Goal: Task Accomplishment & Management: Manage account settings

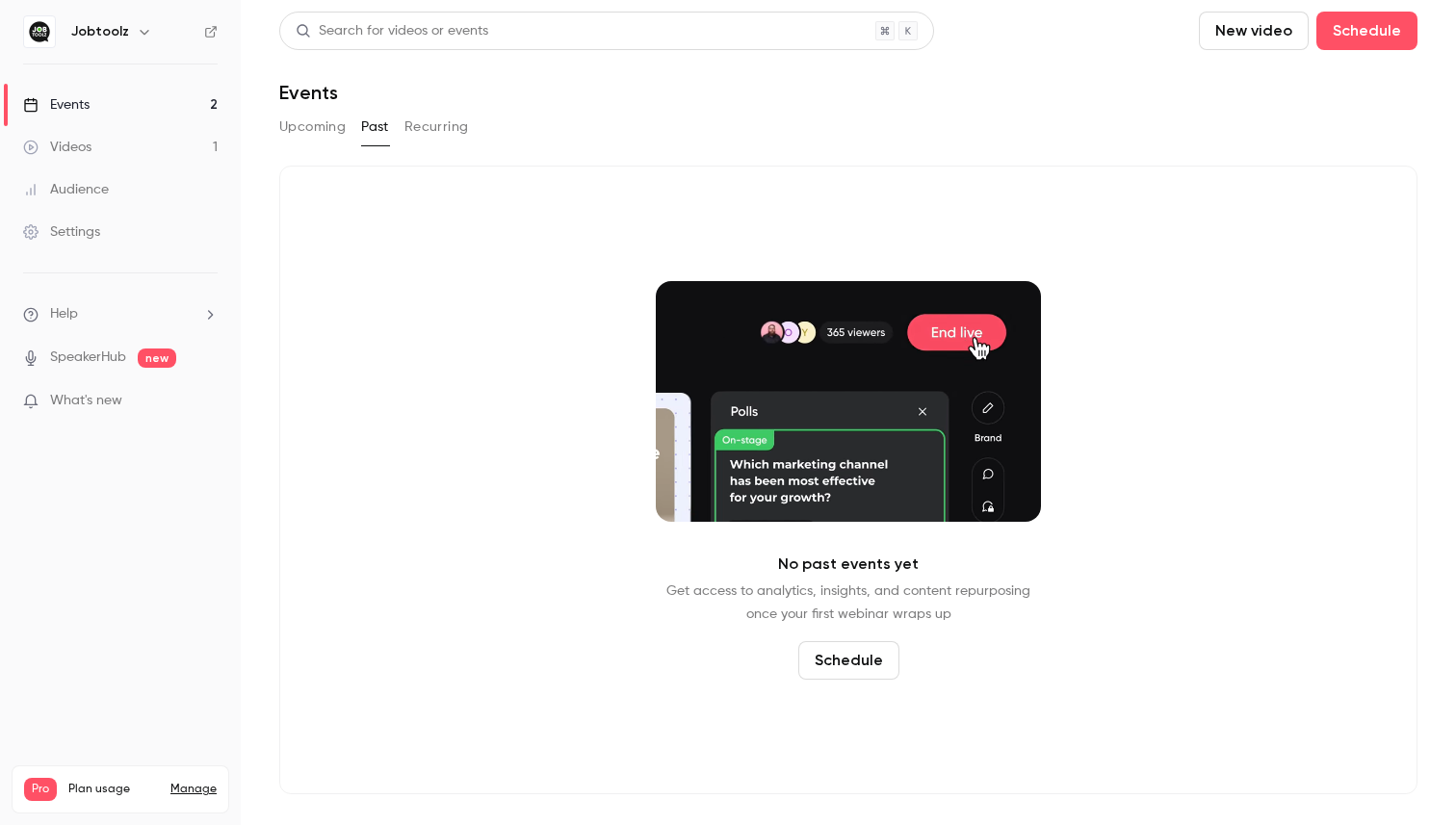
click at [109, 138] on link "Videos 1" at bounding box center [120, 147] width 241 height 42
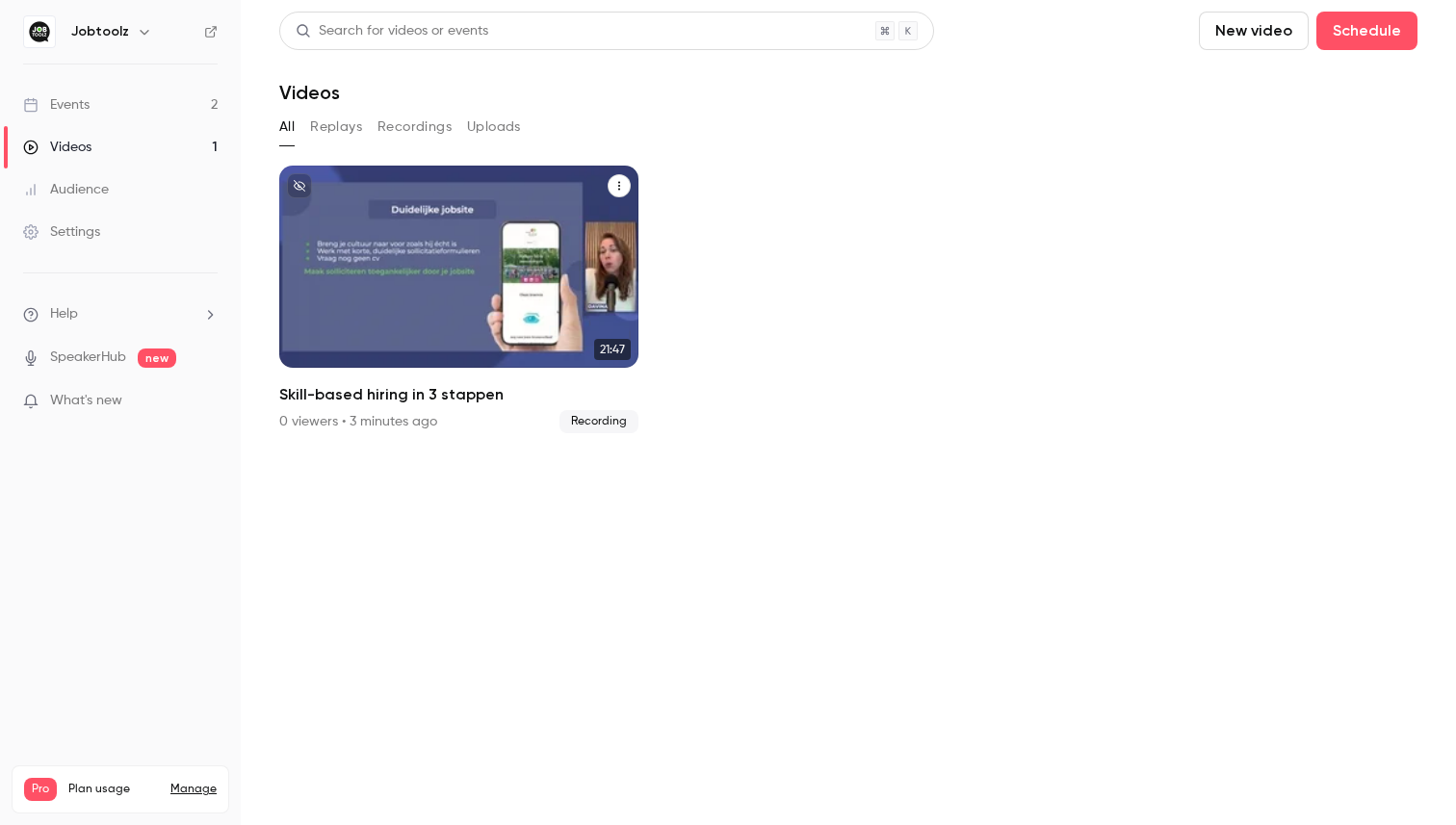
click at [470, 302] on p "Skill-based hiring in 3 stappen" at bounding box center [458, 311] width 310 height 66
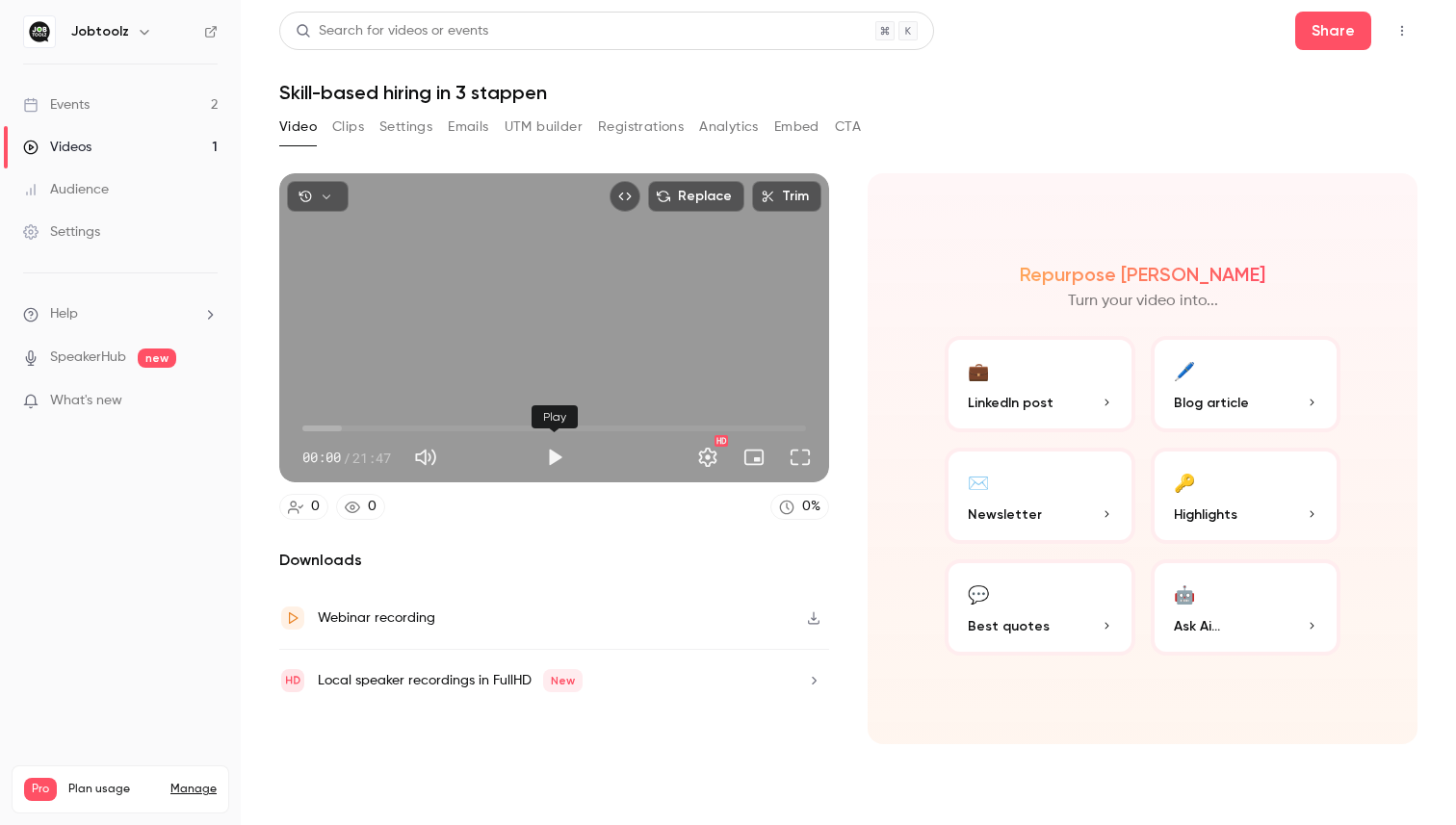
click at [547, 453] on button "Play" at bounding box center [554, 457] width 39 height 39
click at [805, 458] on button "Full screen" at bounding box center [800, 457] width 39 height 39
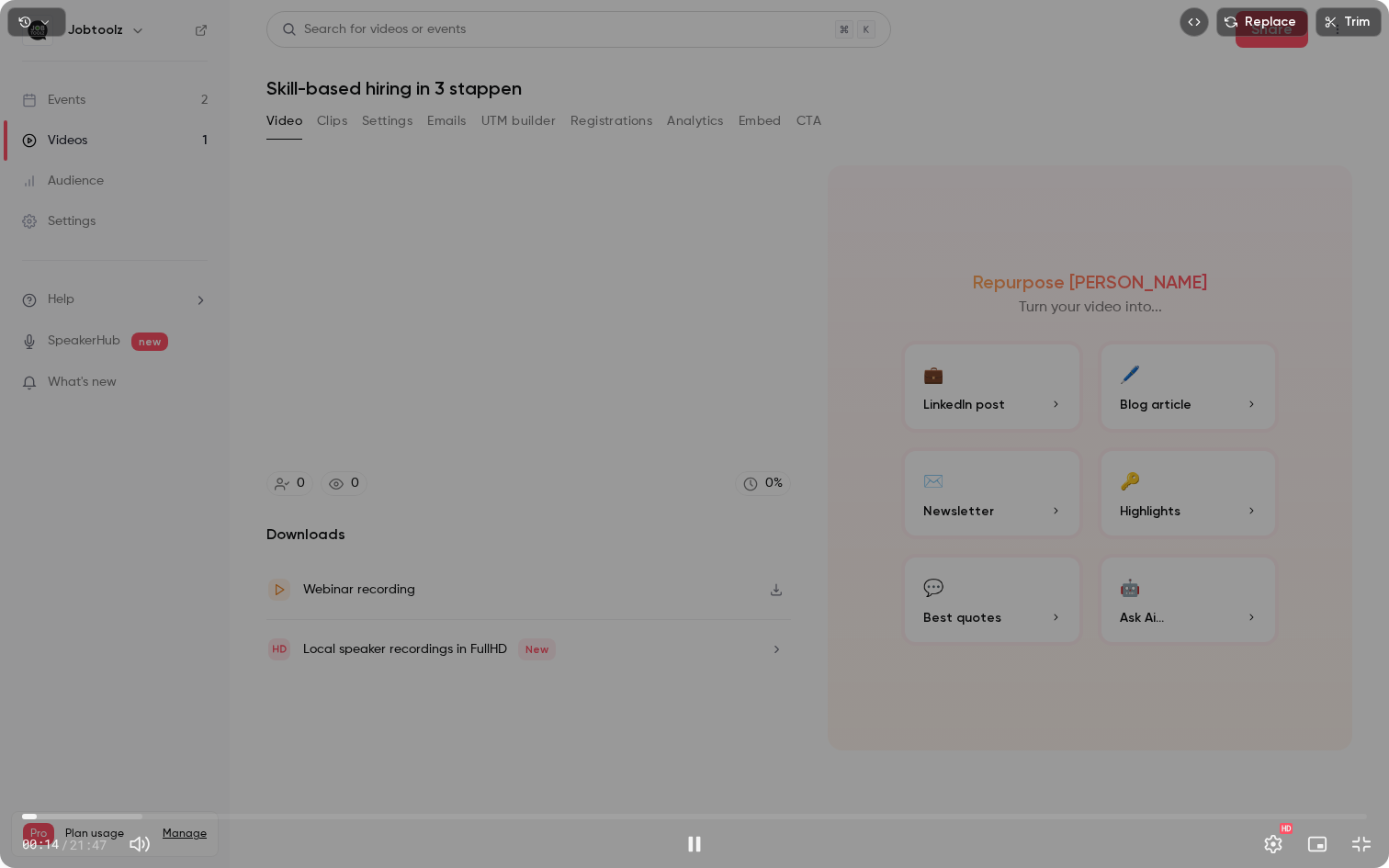
click at [58, 755] on span "00:14" at bounding box center [694, 816] width 1345 height 30
click at [47, 755] on span "00:36" at bounding box center [694, 816] width 1345 height 30
click at [98, 755] on span "00:38" at bounding box center [694, 816] width 1345 height 30
click at [158, 755] on span "01:17" at bounding box center [694, 816] width 1345 height 30
click at [207, 755] on span "02:12" at bounding box center [694, 816] width 1345 height 30
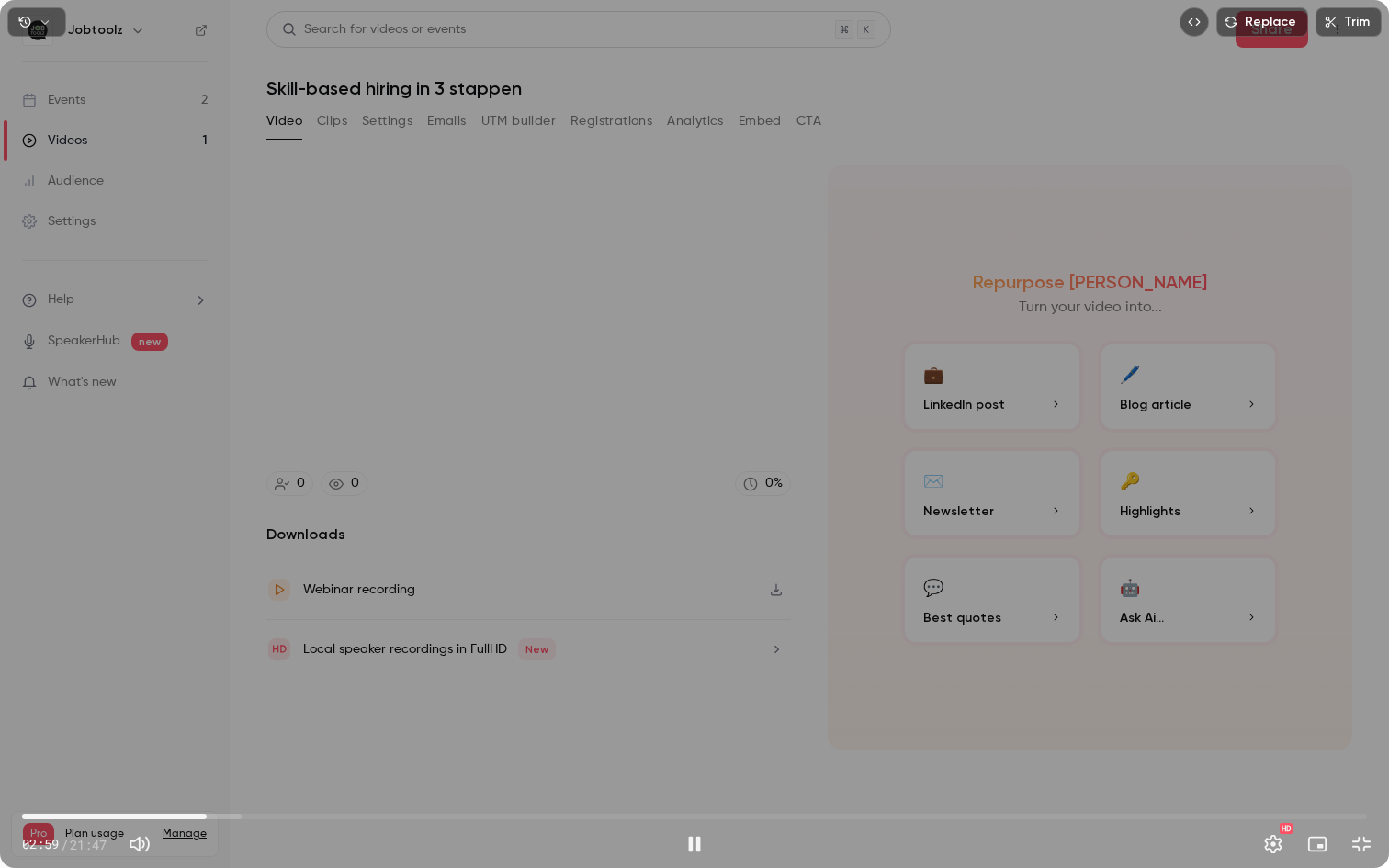
click at [347, 755] on span "02:59" at bounding box center [694, 816] width 1345 height 30
click at [480, 755] on span "05:17" at bounding box center [694, 816] width 1345 height 30
click at [537, 755] on span "07:25" at bounding box center [694, 816] width 1345 height 30
click at [634, 755] on span "09:54" at bounding box center [694, 816] width 1345 height 30
click at [813, 755] on span "09:54" at bounding box center [694, 816] width 1345 height 30
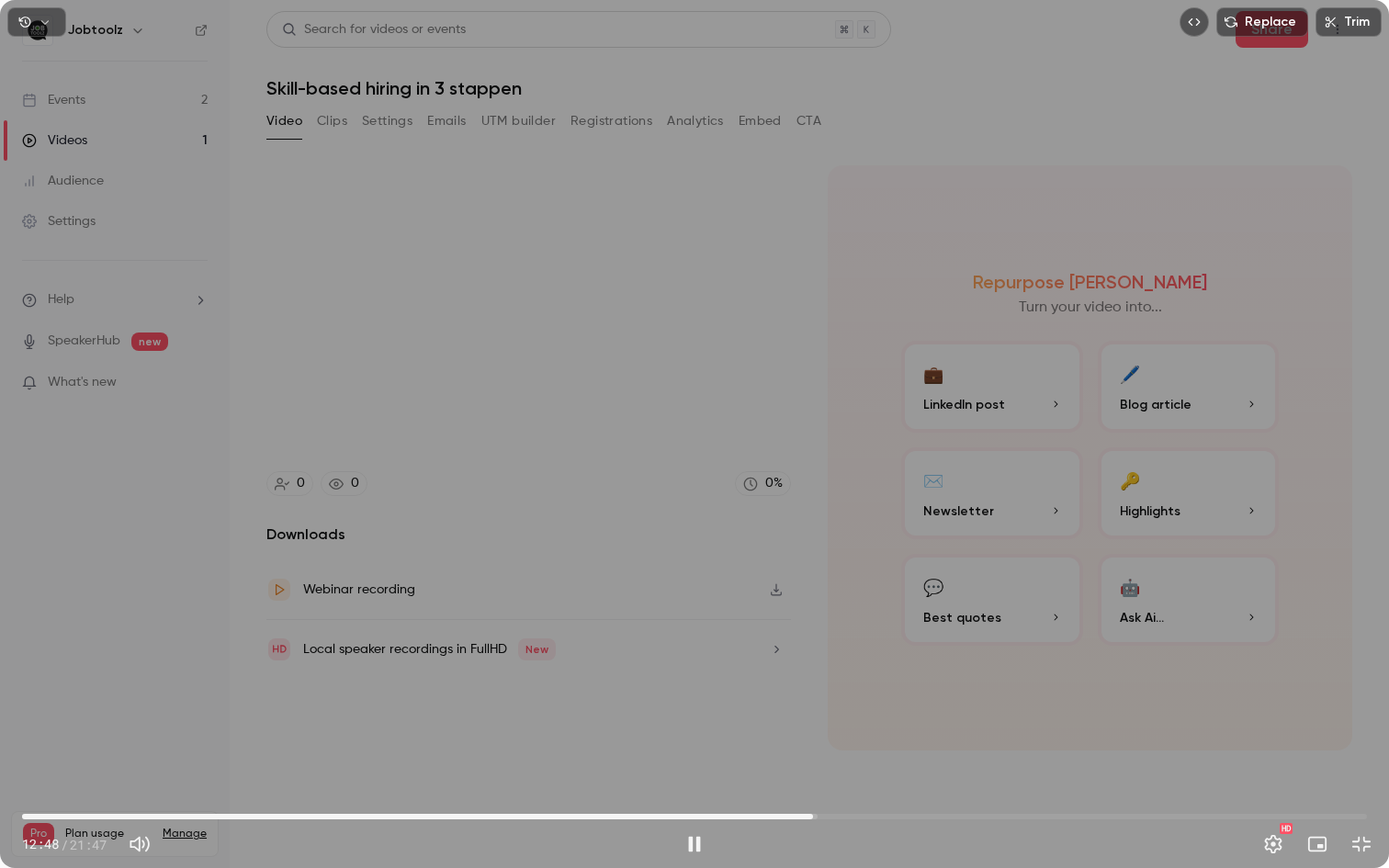
click at [878, 755] on span "12:48" at bounding box center [694, 816] width 1345 height 30
click at [945, 755] on span "14:57" at bounding box center [694, 816] width 1345 height 30
click at [991, 755] on span "14:57" at bounding box center [694, 816] width 1345 height 30
click at [1018, 755] on span "16:07" at bounding box center [694, 816] width 1345 height 30
click at [1044, 755] on span "16:07" at bounding box center [694, 816] width 1345 height 30
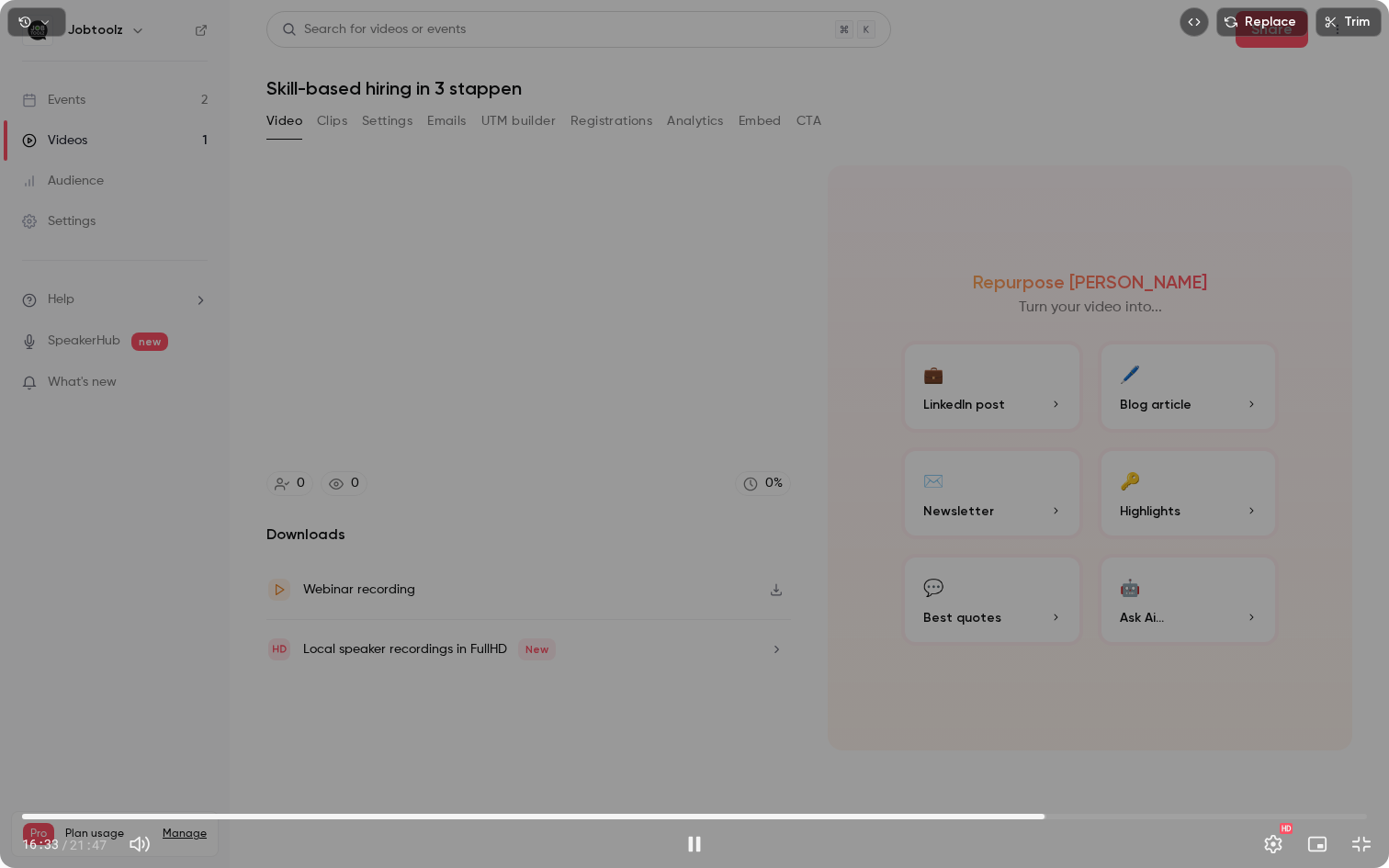
click at [1063, 755] on span "16:33" at bounding box center [694, 816] width 1345 height 30
click at [1101, 755] on span "17:28" at bounding box center [694, 816] width 1345 height 30
click at [1128, 755] on span "17:55" at bounding box center [694, 816] width 1345 height 30
click at [1144, 755] on span "18:11" at bounding box center [694, 816] width 1345 height 30
click at [1154, 755] on span "18:11" at bounding box center [694, 816] width 1345 height 30
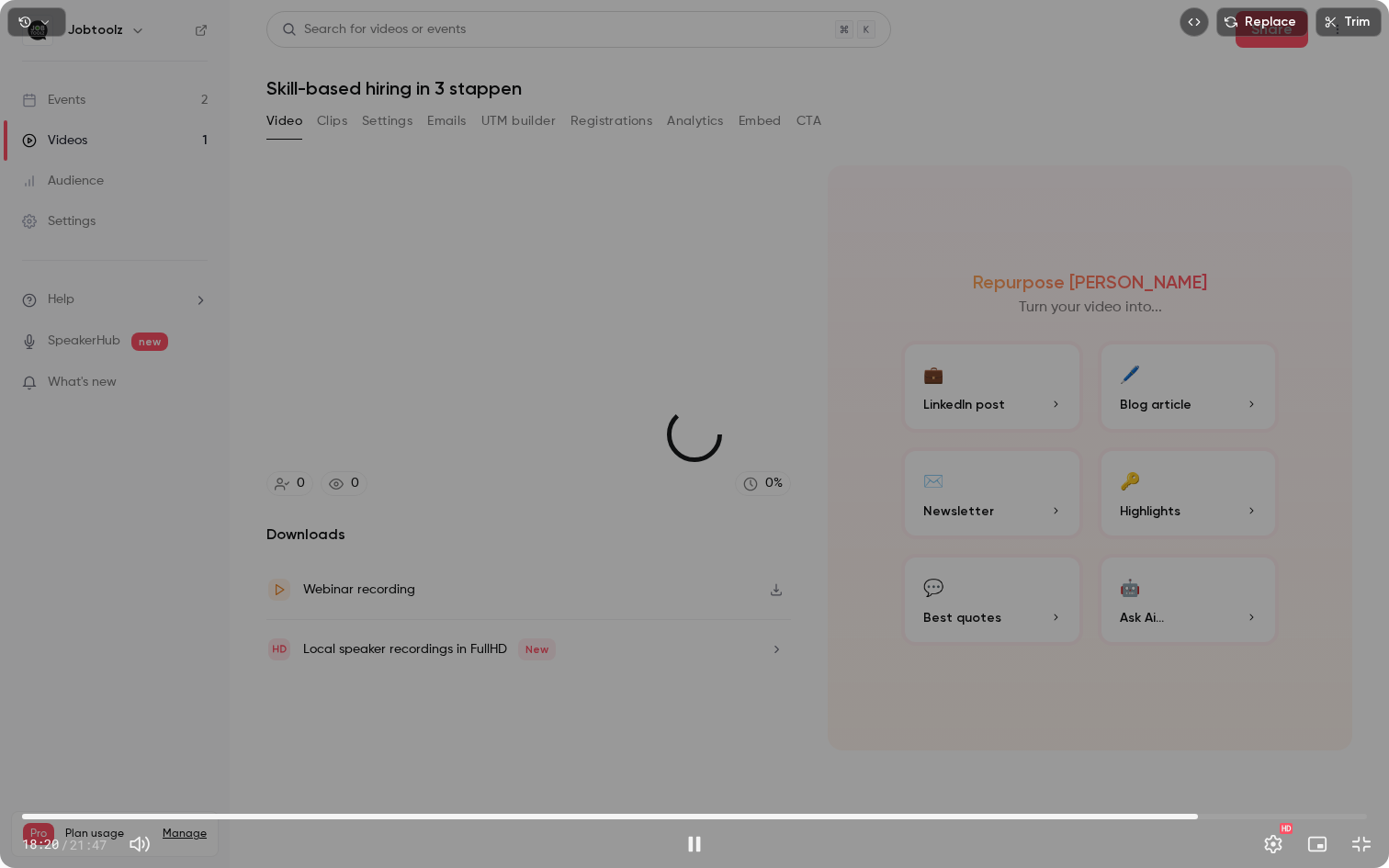
click at [1198, 755] on span "19:02" at bounding box center [694, 816] width 1345 height 30
click at [1224, 755] on span "19:02" at bounding box center [694, 816] width 1345 height 30
click at [1194, 755] on span "19:29" at bounding box center [694, 816] width 1345 height 30
click at [1218, 755] on span "18:59" at bounding box center [694, 816] width 1345 height 30
click at [1240, 755] on span "19:43" at bounding box center [694, 816] width 1345 height 30
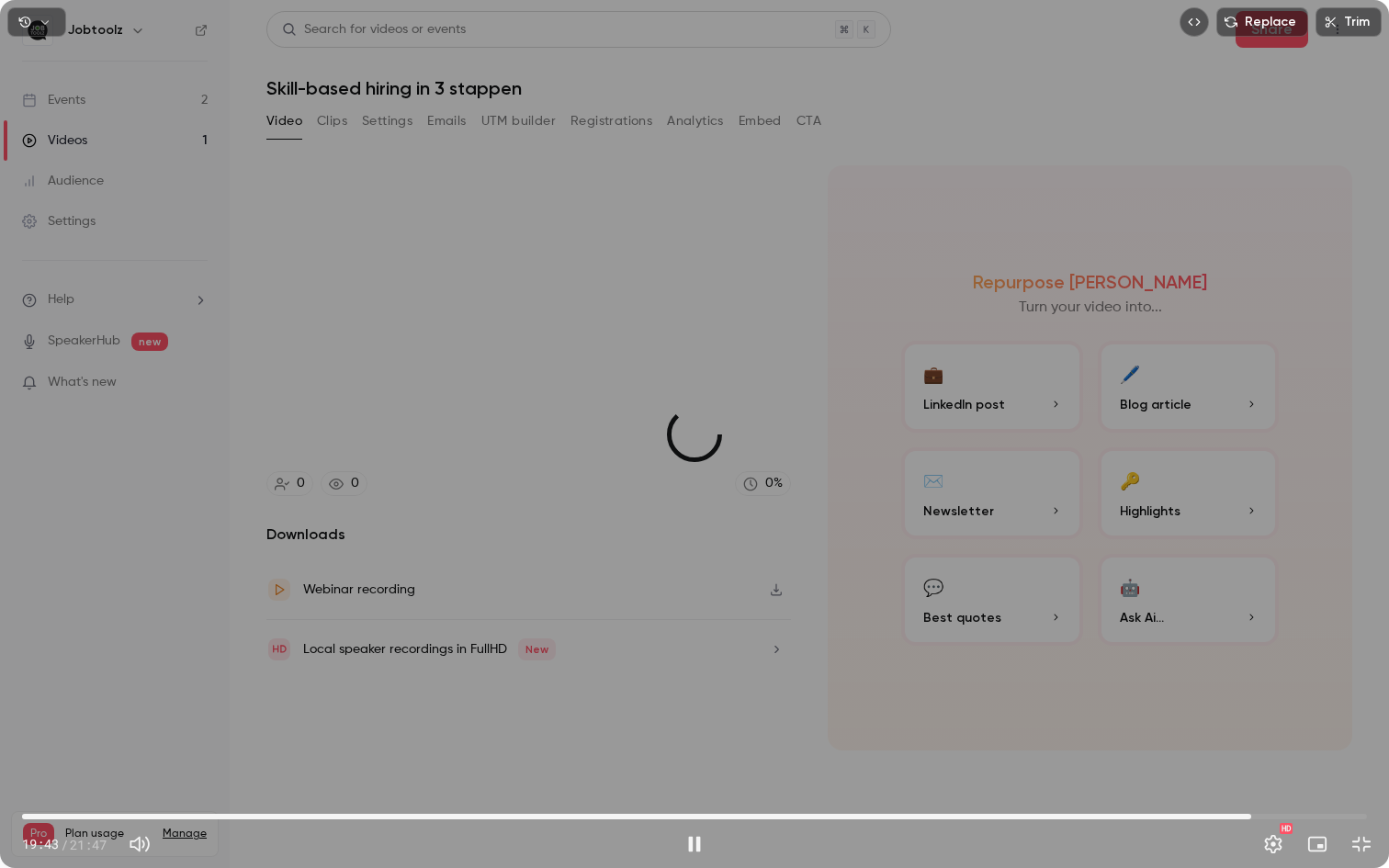
click at [1251, 755] on span "19:54" at bounding box center [694, 816] width 1345 height 30
click at [1260, 755] on span "19:54" at bounding box center [694, 816] width 1345 height 30
click at [1281, 755] on span "20:03" at bounding box center [694, 816] width 1345 height 30
click at [1325, 755] on span "21:07" at bounding box center [694, 816] width 1345 height 30
click at [1355, 755] on span "21:35" at bounding box center [694, 816] width 1345 height 30
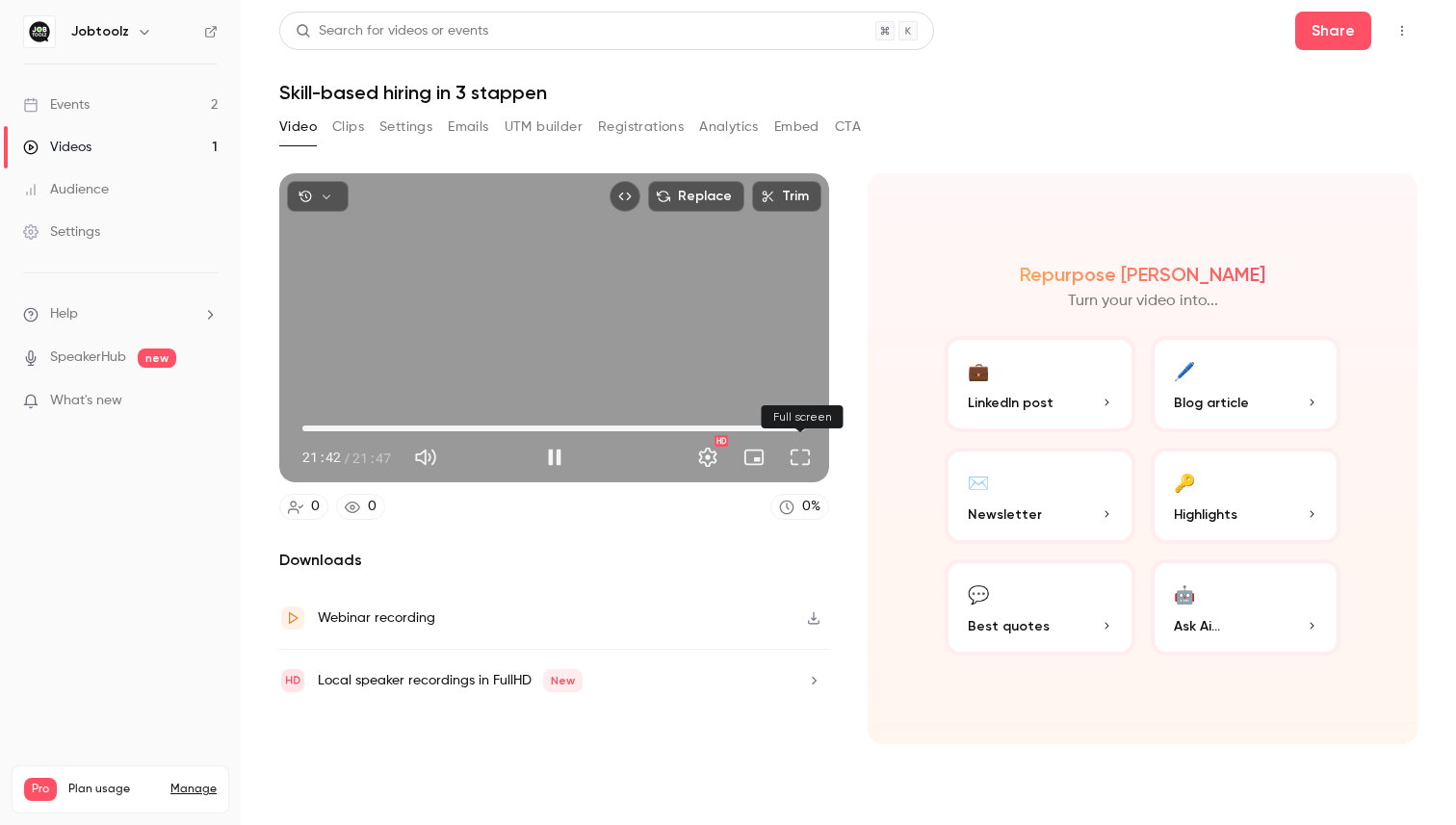
click at [791, 460] on button "Full screen" at bounding box center [800, 457] width 39 height 39
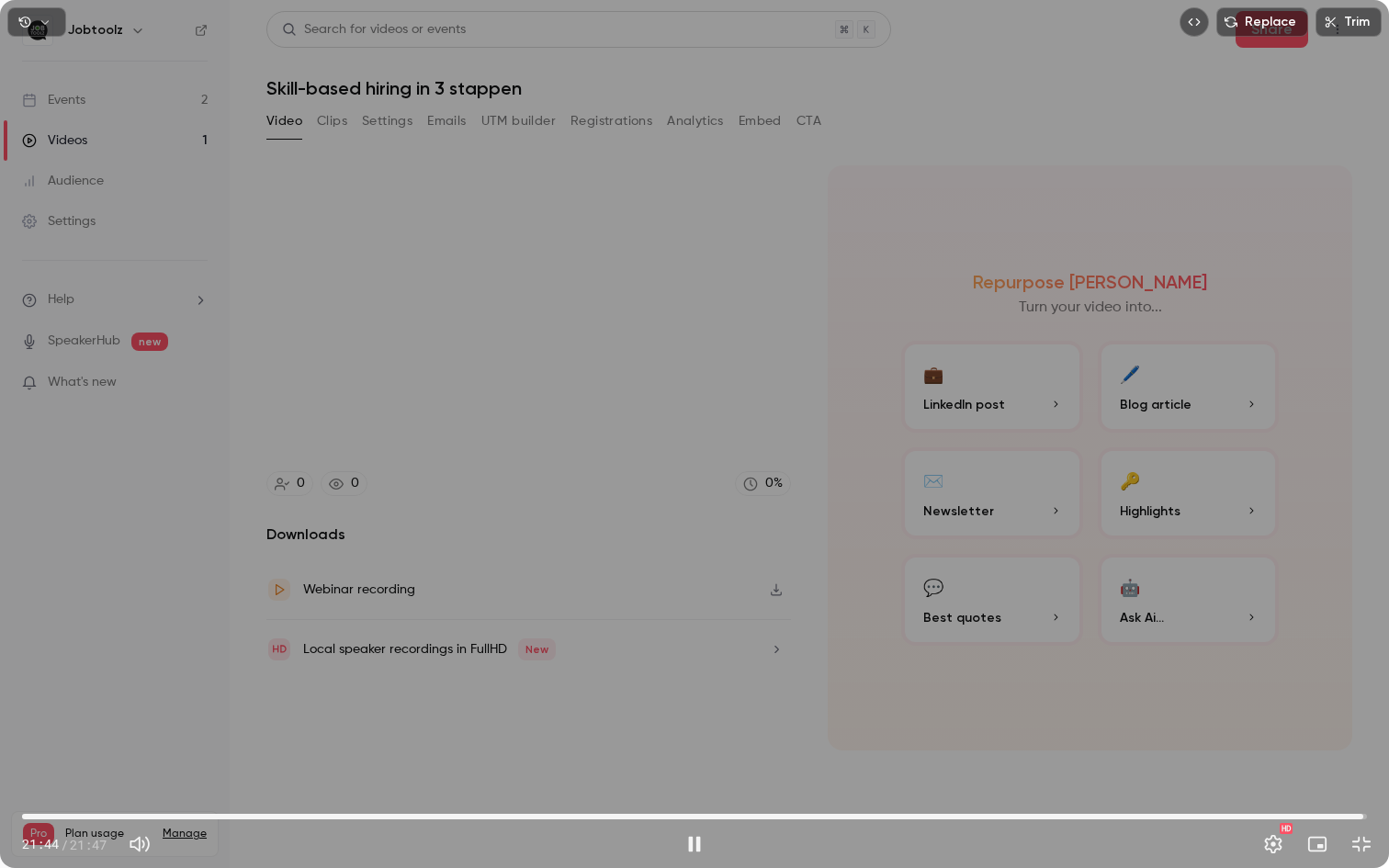
click at [40, 755] on span "21:44" at bounding box center [694, 816] width 1345 height 30
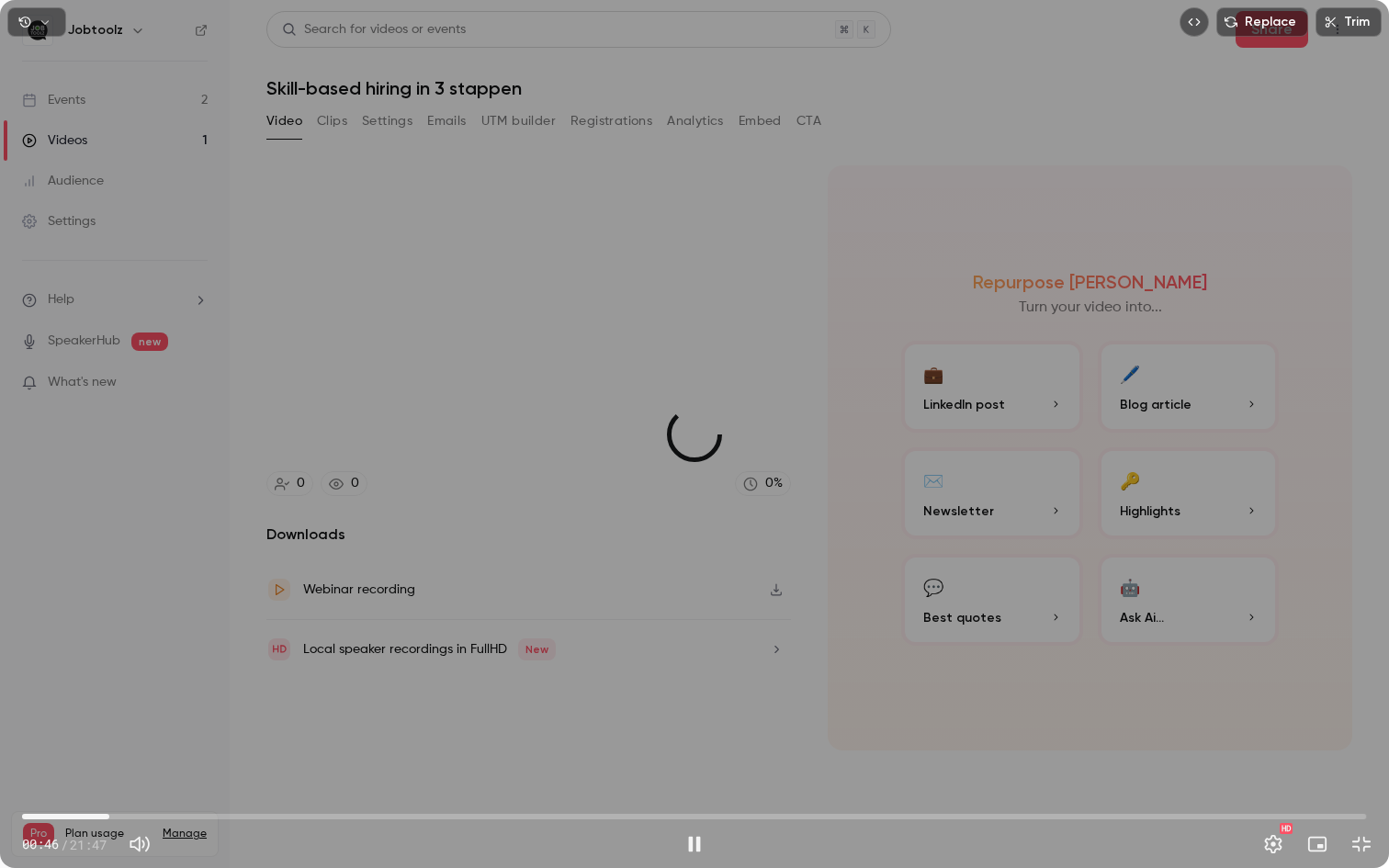
click at [109, 755] on span "01:24" at bounding box center [694, 816] width 1345 height 30
click at [140, 755] on span "01:54" at bounding box center [694, 816] width 1345 height 30
click at [165, 755] on span "01:54" at bounding box center [694, 816] width 1345 height 30
click at [192, 755] on span "02:21" at bounding box center [694, 816] width 1345 height 30
click at [298, 755] on span "02:45" at bounding box center [694, 816] width 1345 height 30
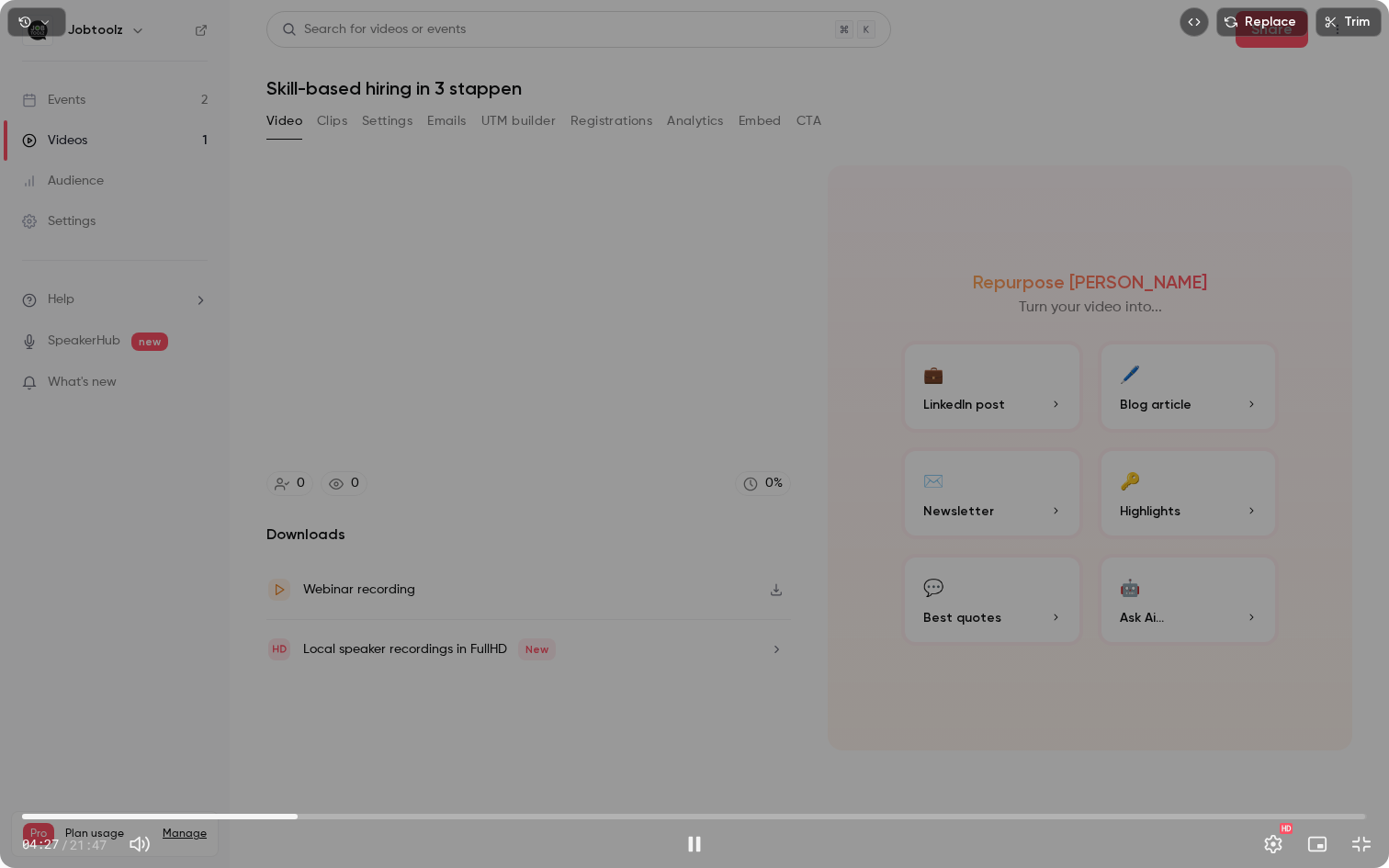
click at [339, 755] on span "04:27" at bounding box center [694, 816] width 1345 height 30
click at [415, 755] on span "05:08" at bounding box center [694, 816] width 1345 height 30
click at [498, 755] on span "06:22" at bounding box center [694, 816] width 1345 height 30
click at [569, 755] on span "07:45" at bounding box center [694, 816] width 1345 height 30
click at [642, 755] on span "10:02" at bounding box center [694, 816] width 1345 height 30
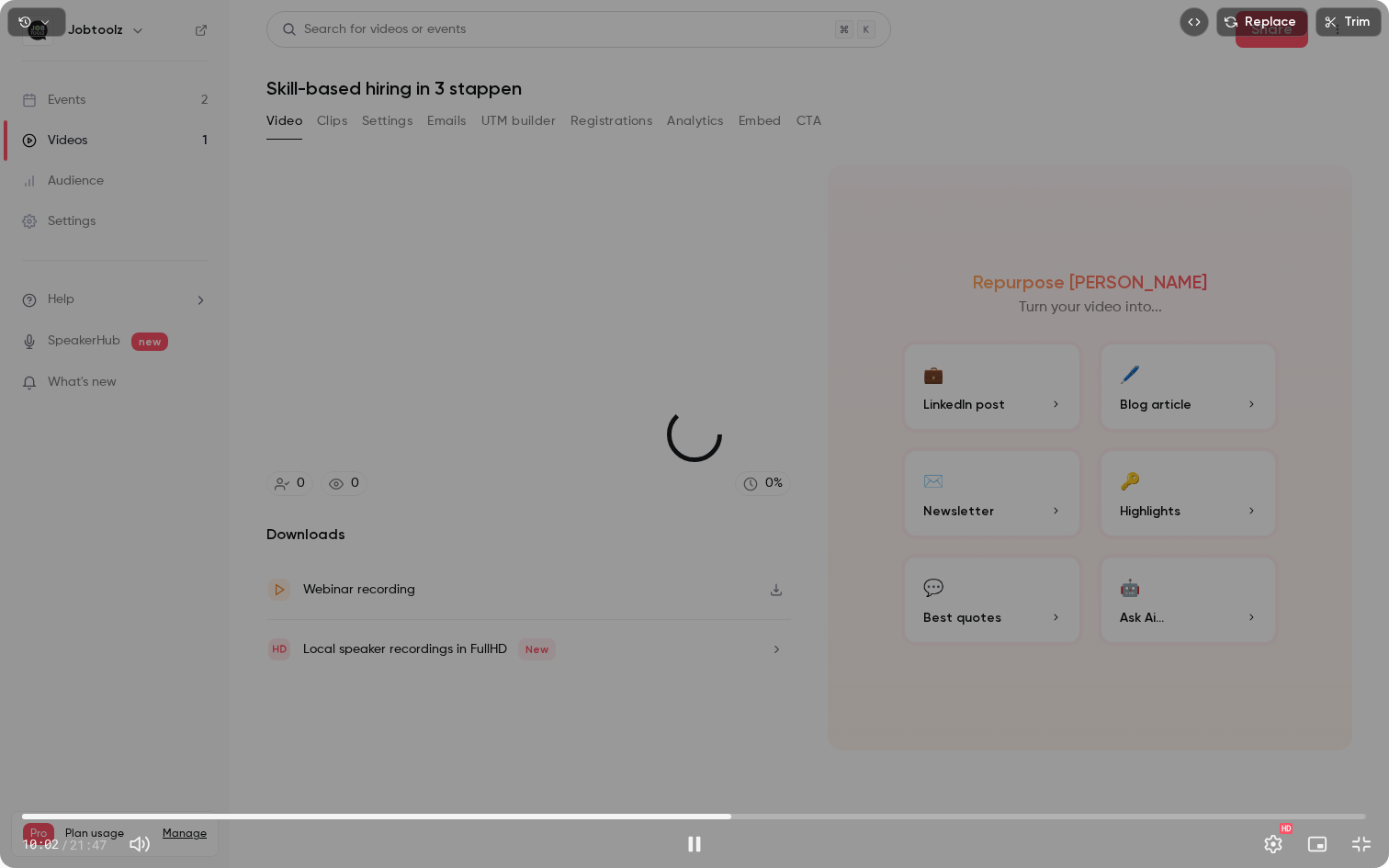
click at [731, 755] on span "11:29" at bounding box center [694, 816] width 1345 height 30
click at [784, 755] on span "12:21" at bounding box center [694, 816] width 1345 height 30
click at [892, 755] on span "14:05" at bounding box center [694, 816] width 1345 height 30
click at [943, 755] on span "14:54" at bounding box center [694, 816] width 1345 height 30
click at [1111, 755] on span "17:38" at bounding box center [694, 816] width 1345 height 30
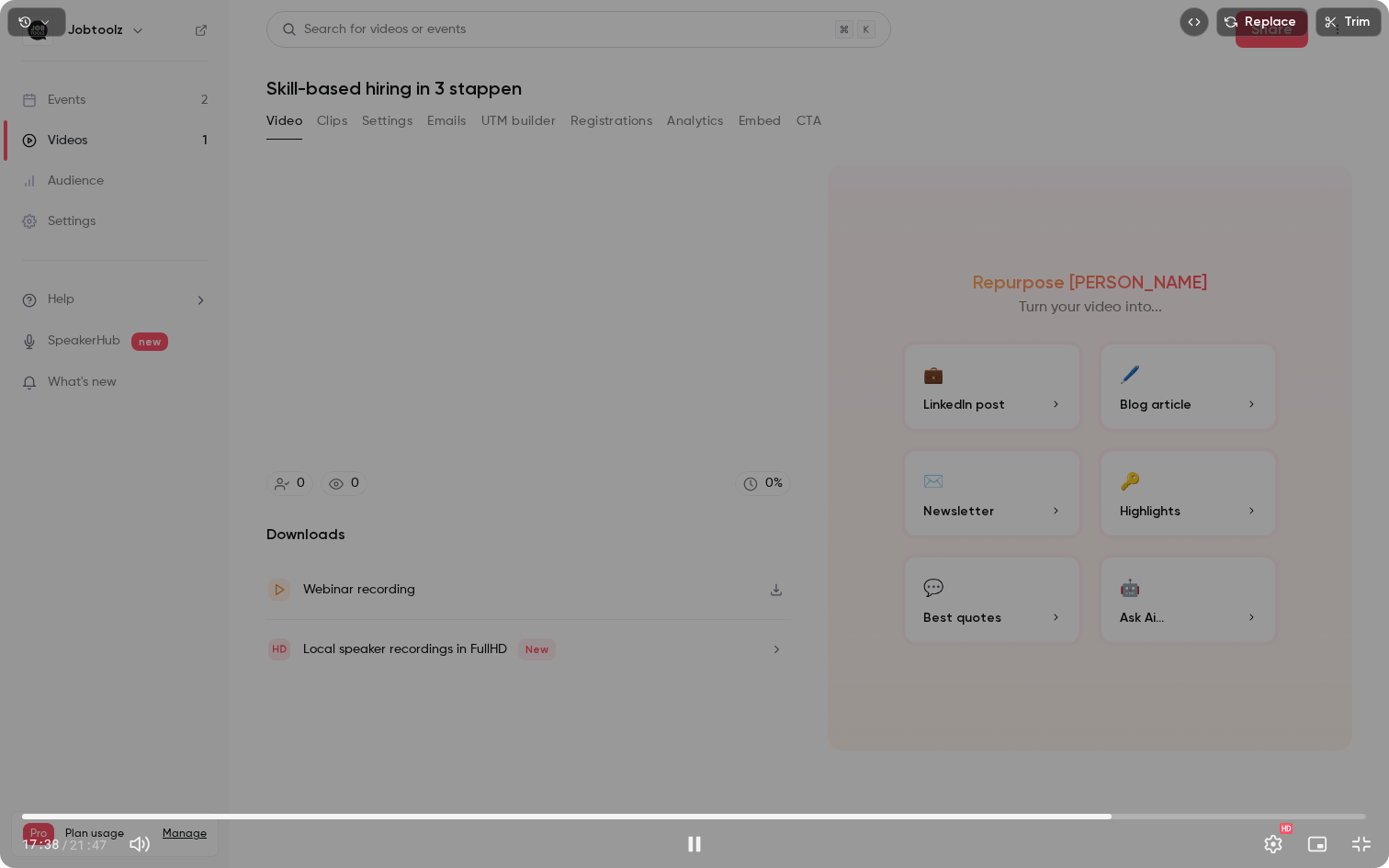
click at [1133, 755] on span "17:38" at bounding box center [694, 816] width 1345 height 30
click at [1147, 755] on span "18:13" at bounding box center [694, 816] width 1345 height 30
click at [1163, 755] on span "18:14" at bounding box center [694, 816] width 1345 height 30
click at [1195, 755] on span "18:29" at bounding box center [694, 816] width 1345 height 30
click at [1217, 755] on span "19:00" at bounding box center [694, 816] width 1345 height 30
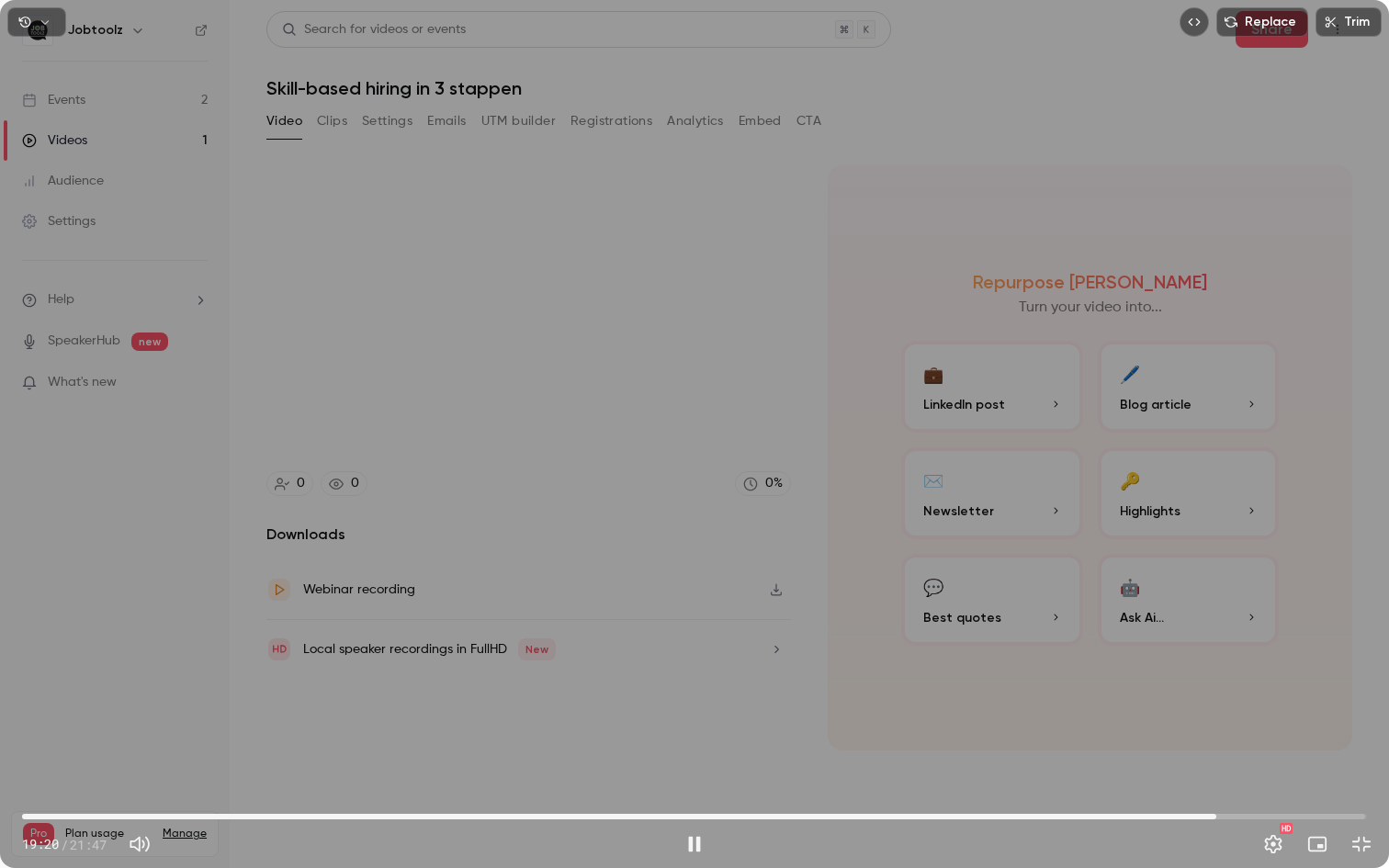
click at [1234, 755] on span "19:20" at bounding box center [694, 816] width 1345 height 30
click at [1260, 755] on span "20:02" at bounding box center [694, 816] width 1345 height 30
click at [1298, 755] on span "20:40" at bounding box center [694, 816] width 1345 height 30
click at [1322, 755] on span "21:03" at bounding box center [694, 816] width 1345 height 30
click at [1362, 755] on button "Exit full screen" at bounding box center [1361, 843] width 37 height 37
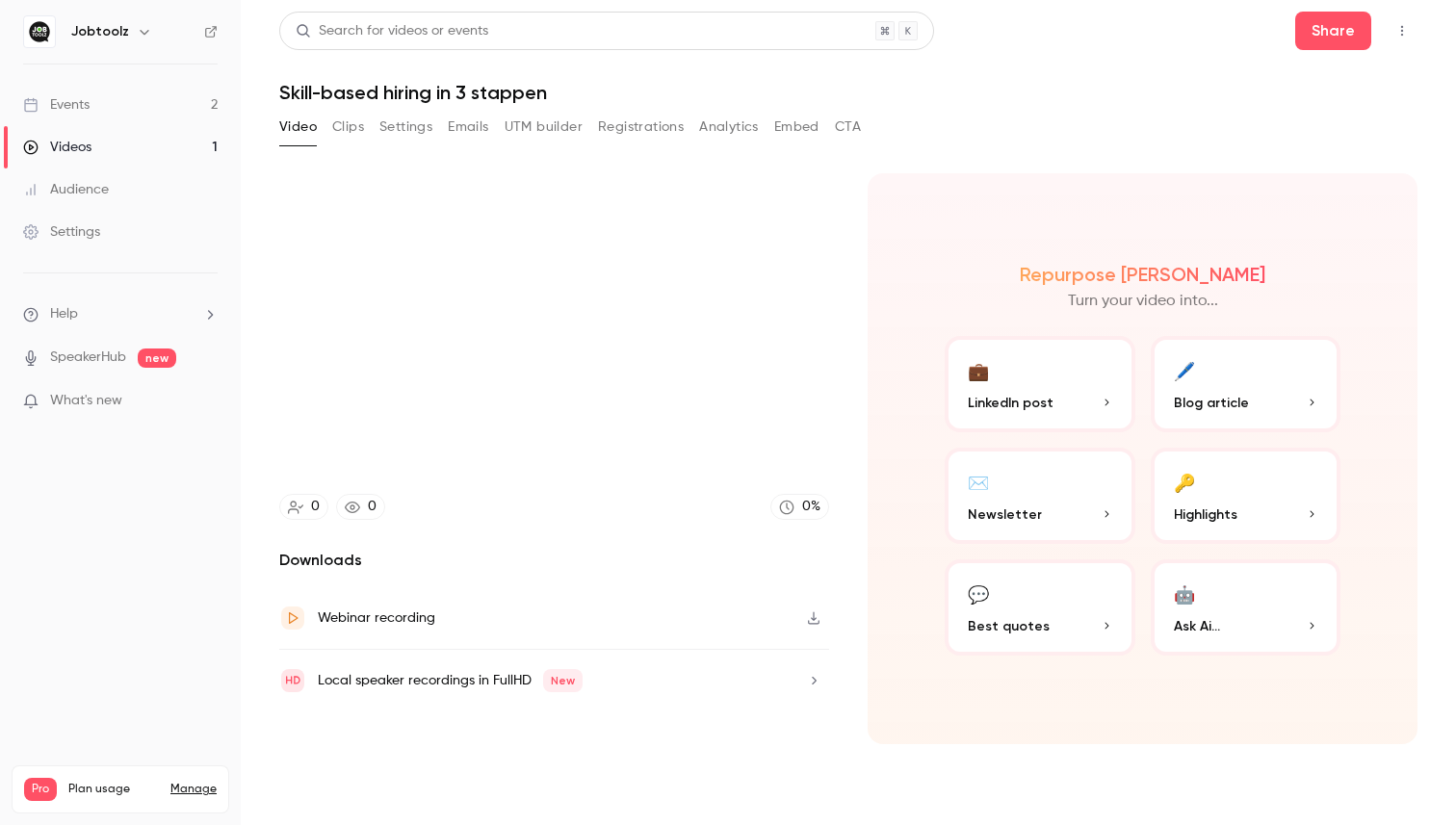
click at [985, 511] on span "Newsletter" at bounding box center [1005, 515] width 74 height 20
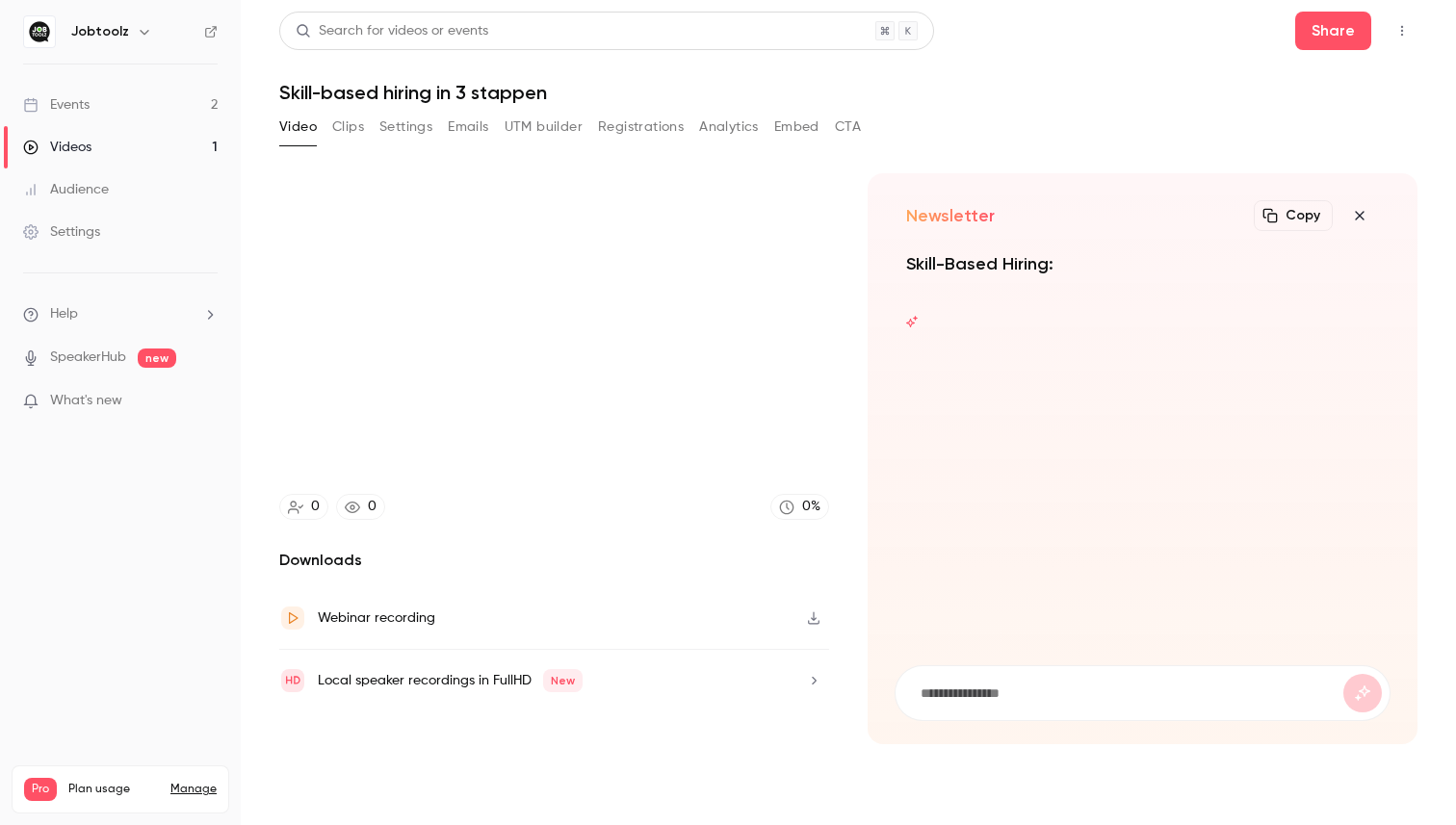
type input "****"
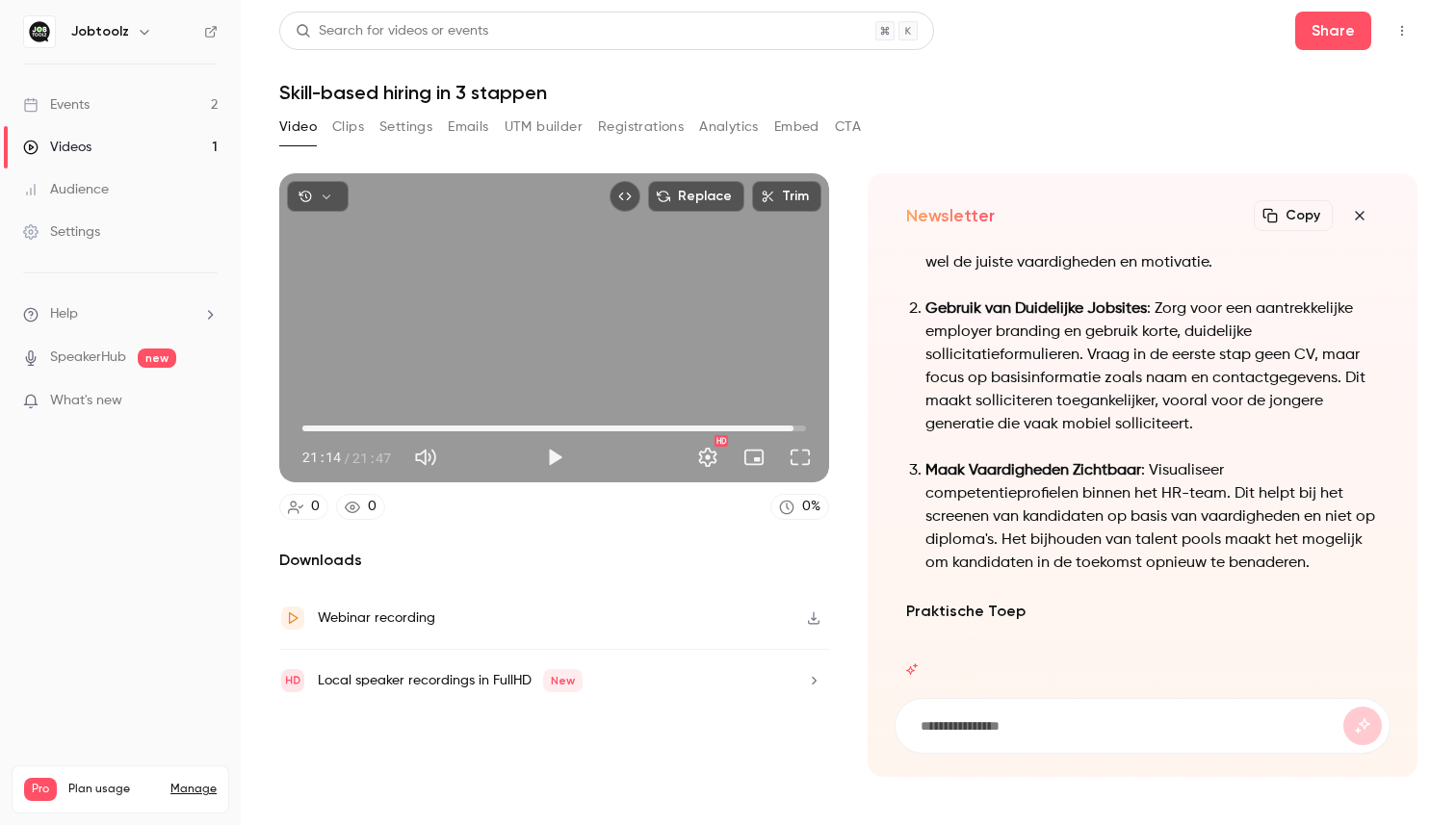
click at [815, 619] on icon "button" at bounding box center [813, 619] width 15 height 14
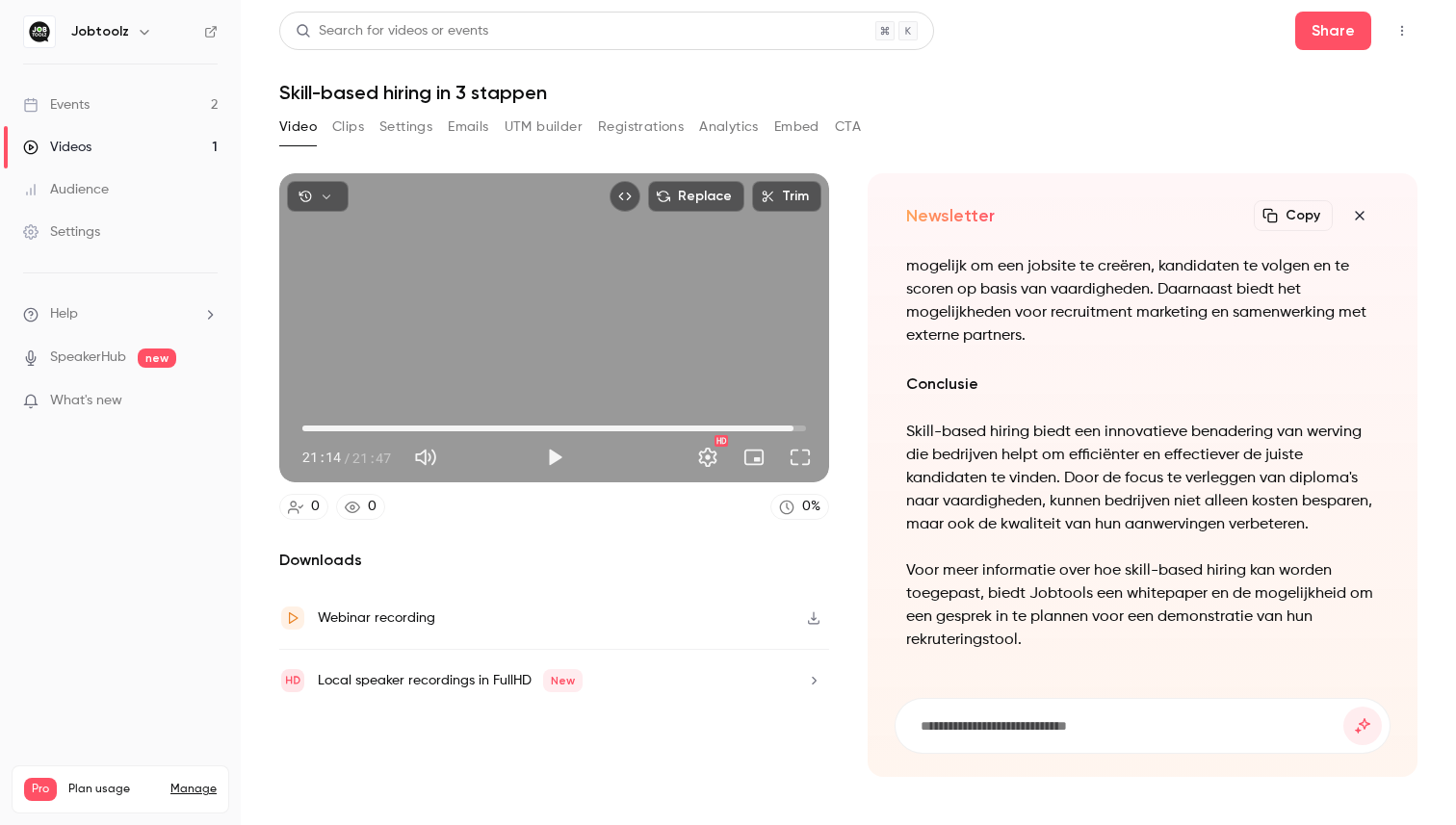
click at [1359, 211] on icon "button" at bounding box center [1359, 214] width 23 height 15
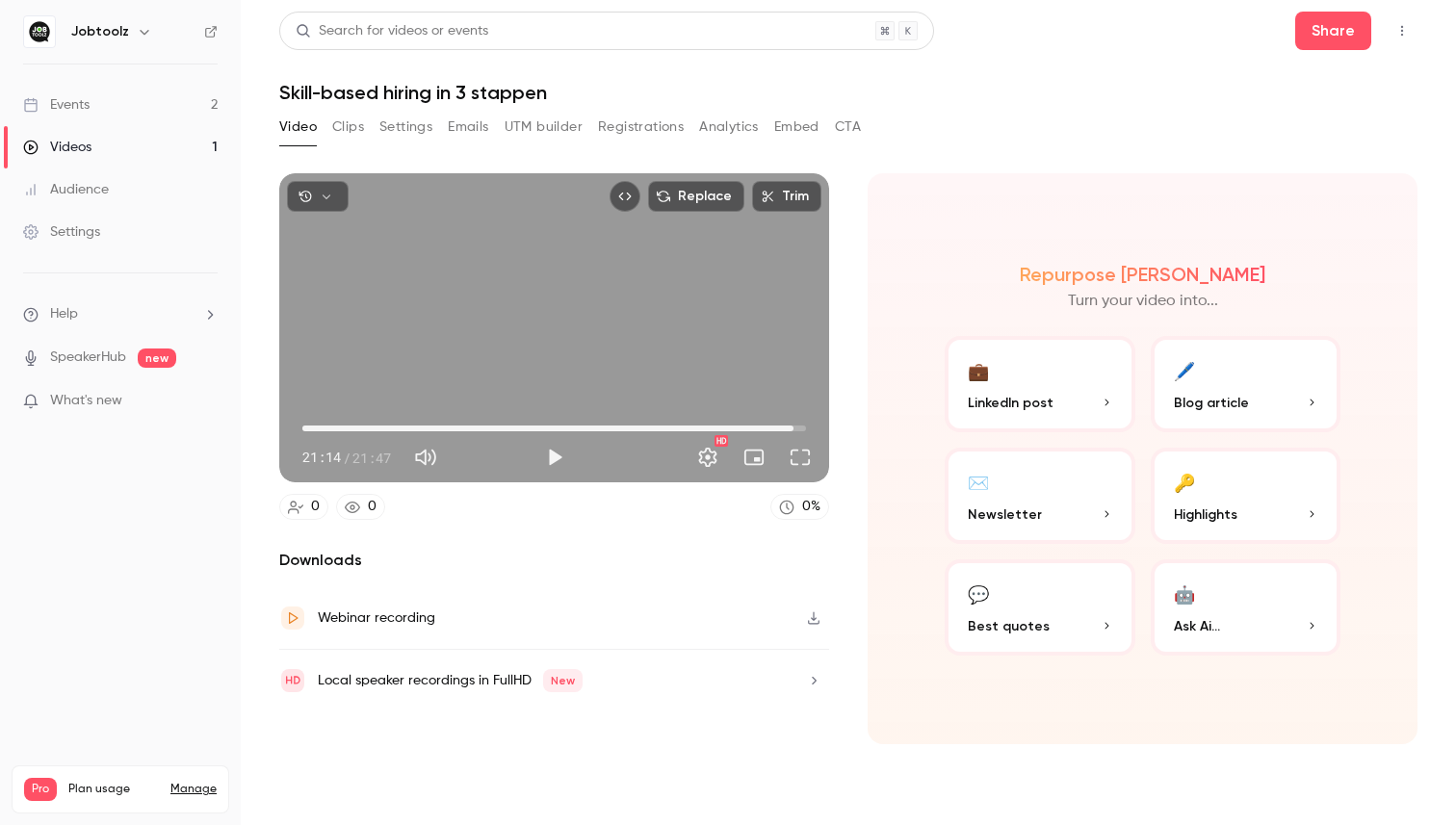
click at [548, 676] on span "New" at bounding box center [563, 680] width 40 height 23
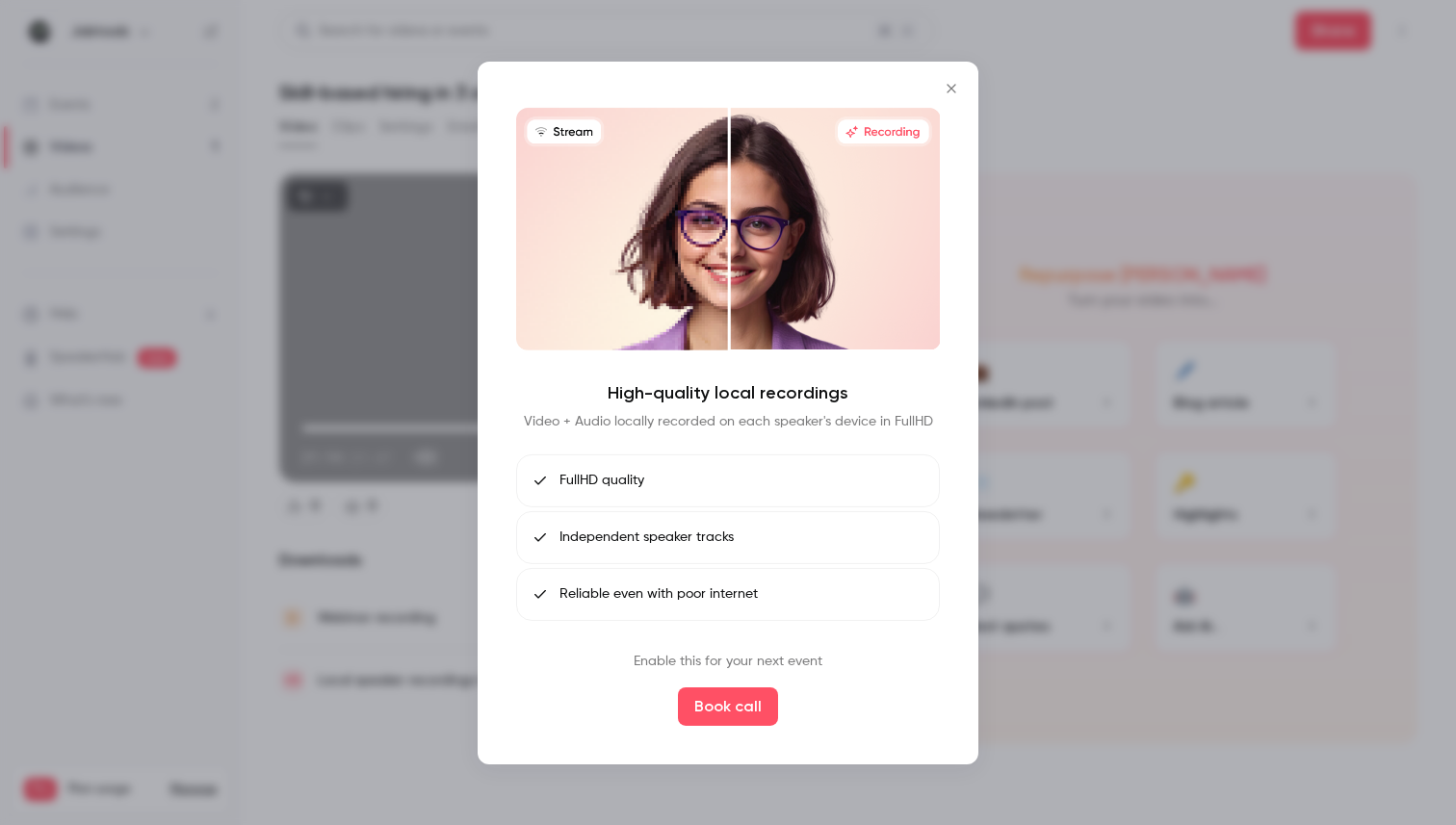
click at [960, 88] on icon "Close" at bounding box center [951, 87] width 23 height 15
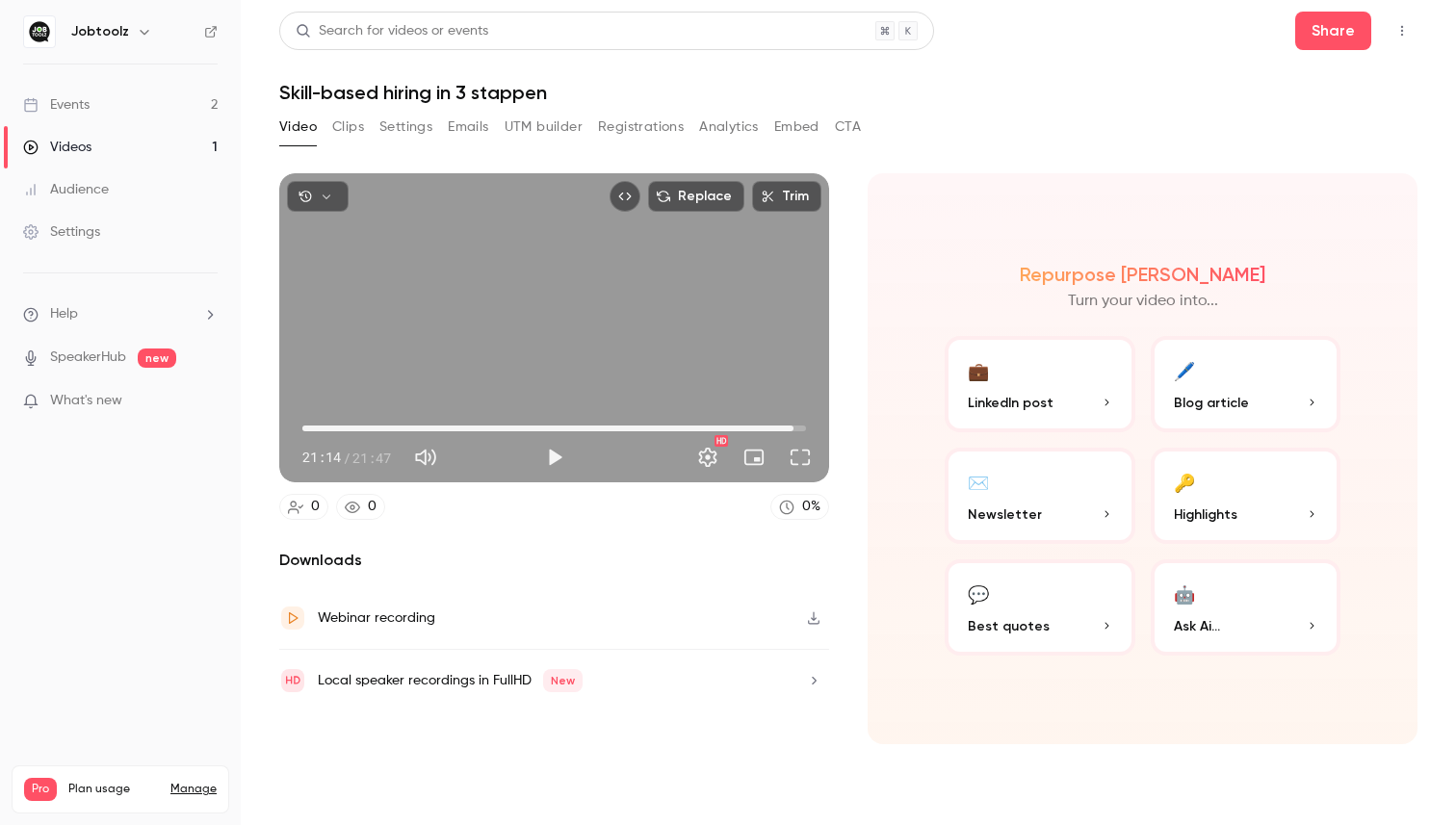
click at [415, 132] on button "Settings" at bounding box center [405, 127] width 53 height 31
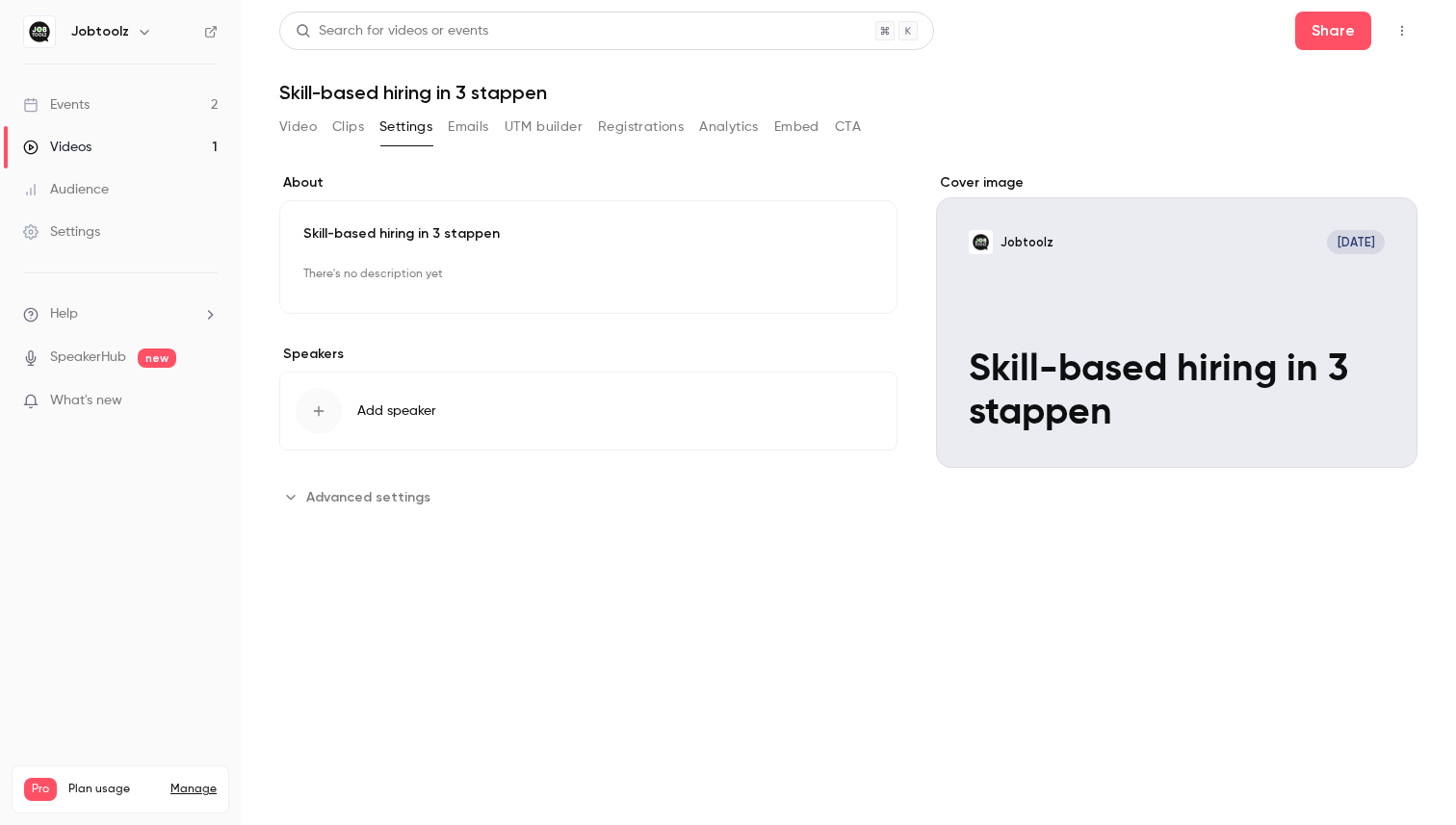
click at [460, 126] on button "Emails" at bounding box center [468, 127] width 41 height 31
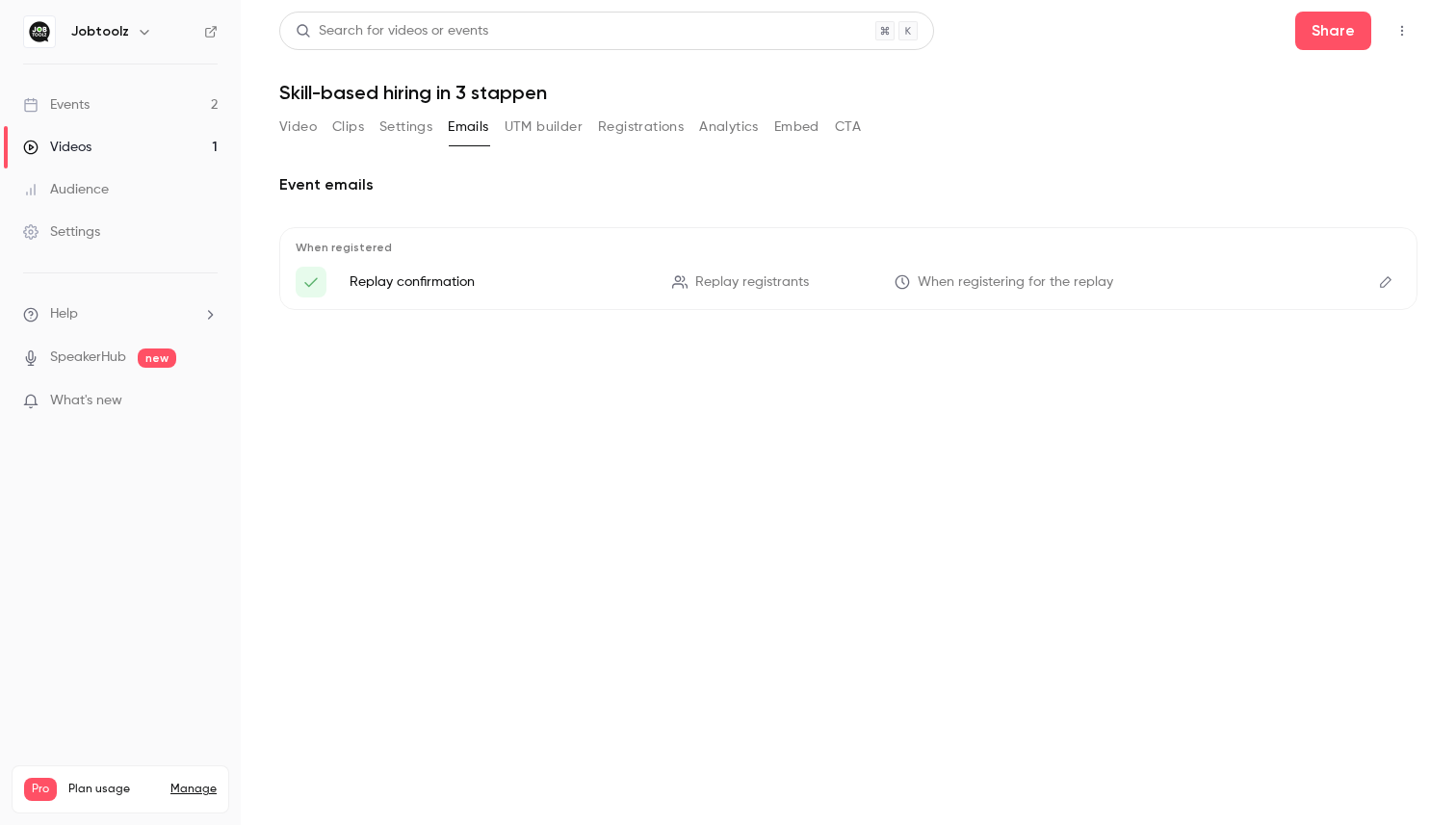
click at [647, 133] on button "Registrations" at bounding box center [641, 127] width 86 height 31
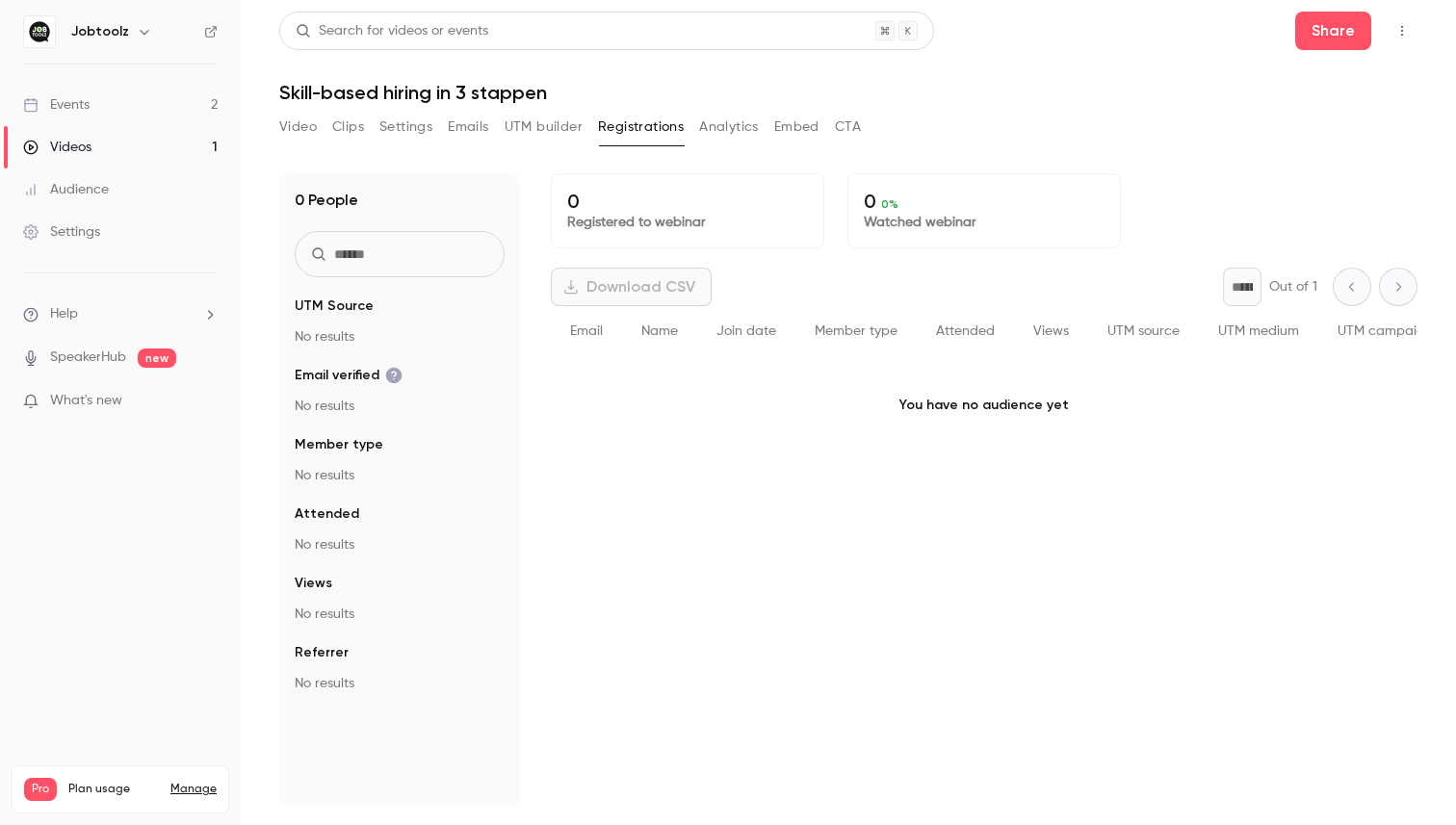
click at [801, 136] on button "Embed" at bounding box center [796, 127] width 45 height 31
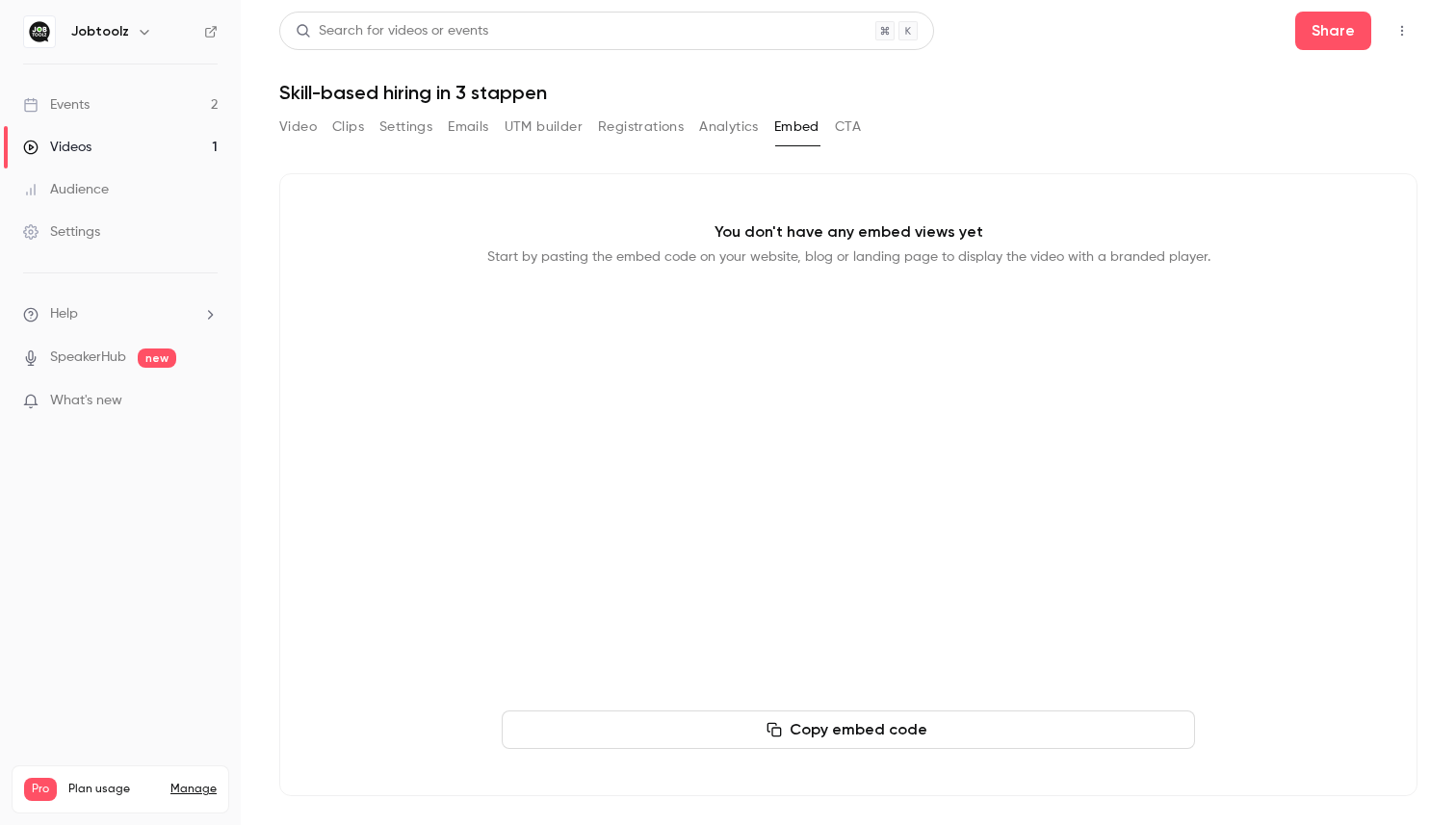
click at [658, 136] on button "Registrations" at bounding box center [641, 127] width 86 height 31
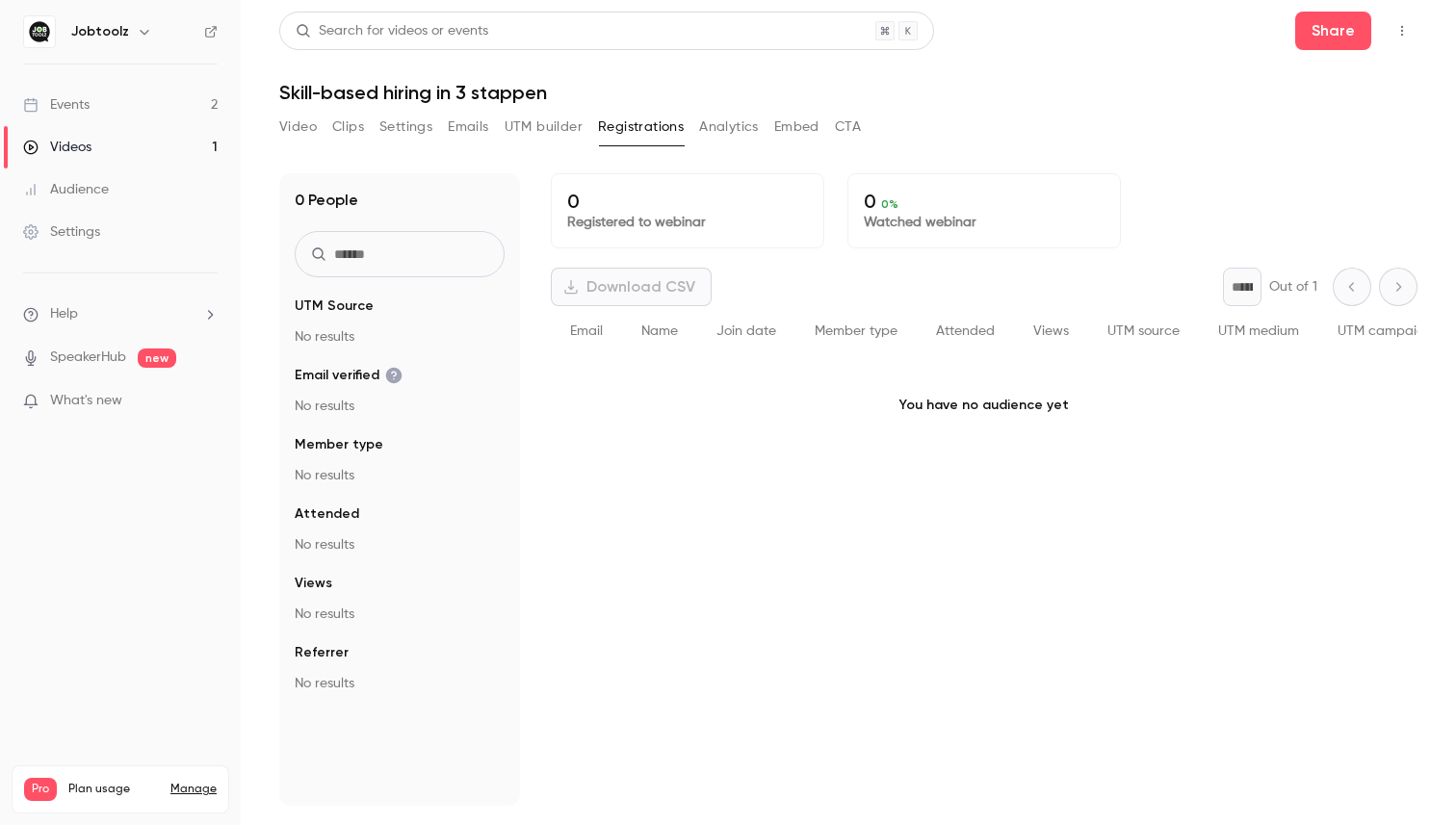
click at [723, 132] on button "Analytics" at bounding box center [729, 127] width 60 height 31
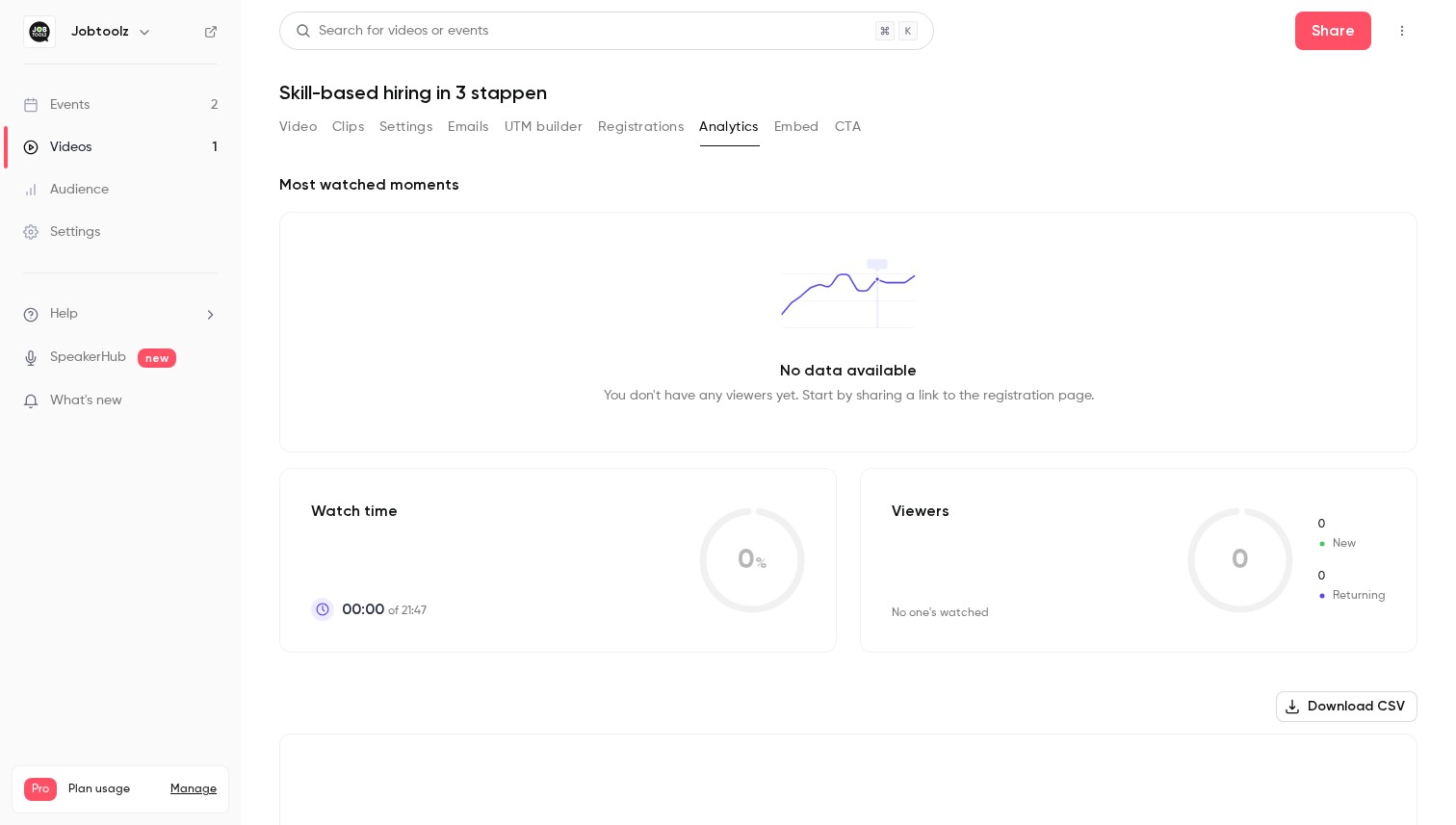
click at [855, 138] on button "CTA" at bounding box center [848, 127] width 26 height 31
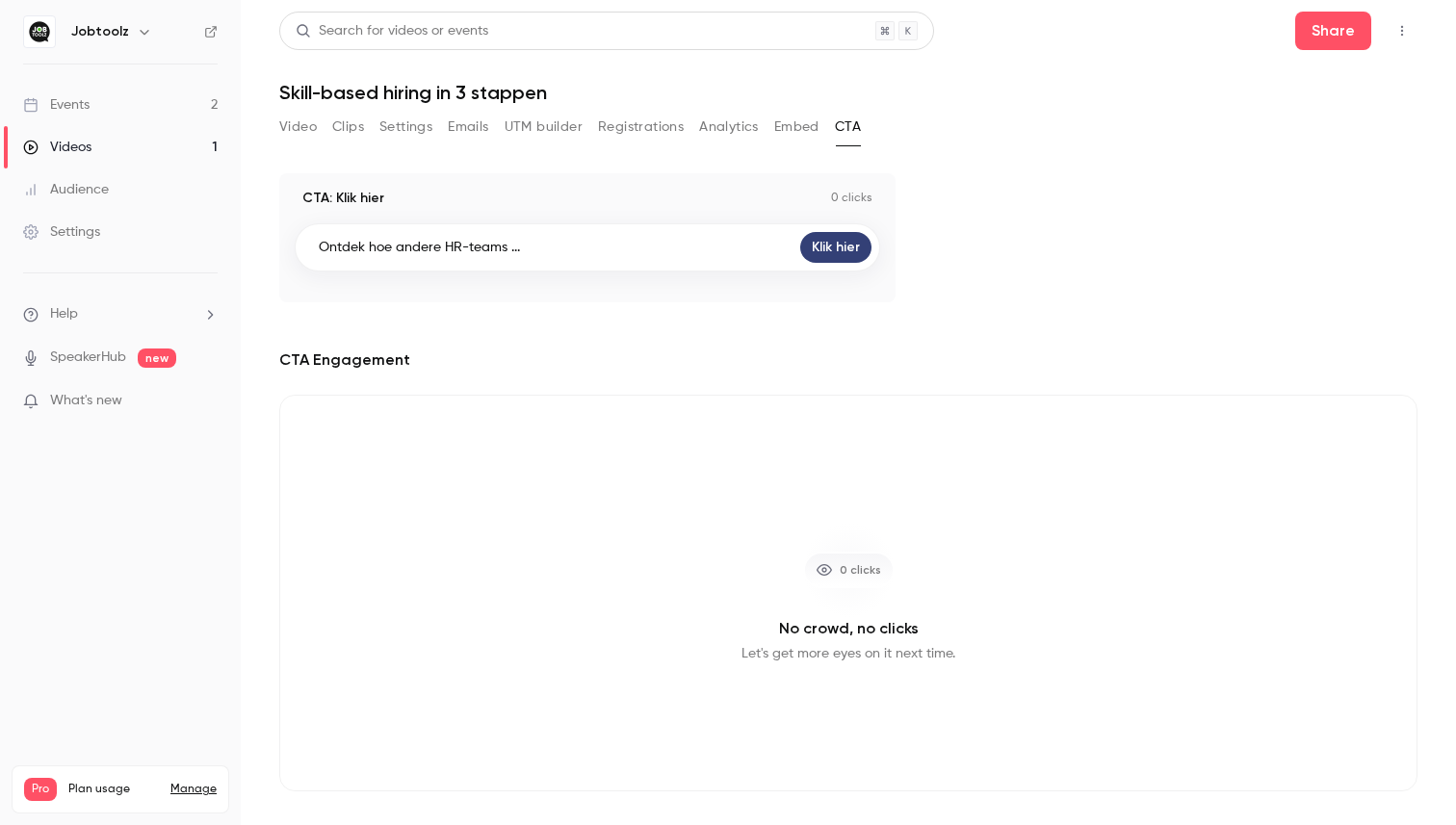
click at [358, 126] on button "Clips" at bounding box center [348, 127] width 32 height 31
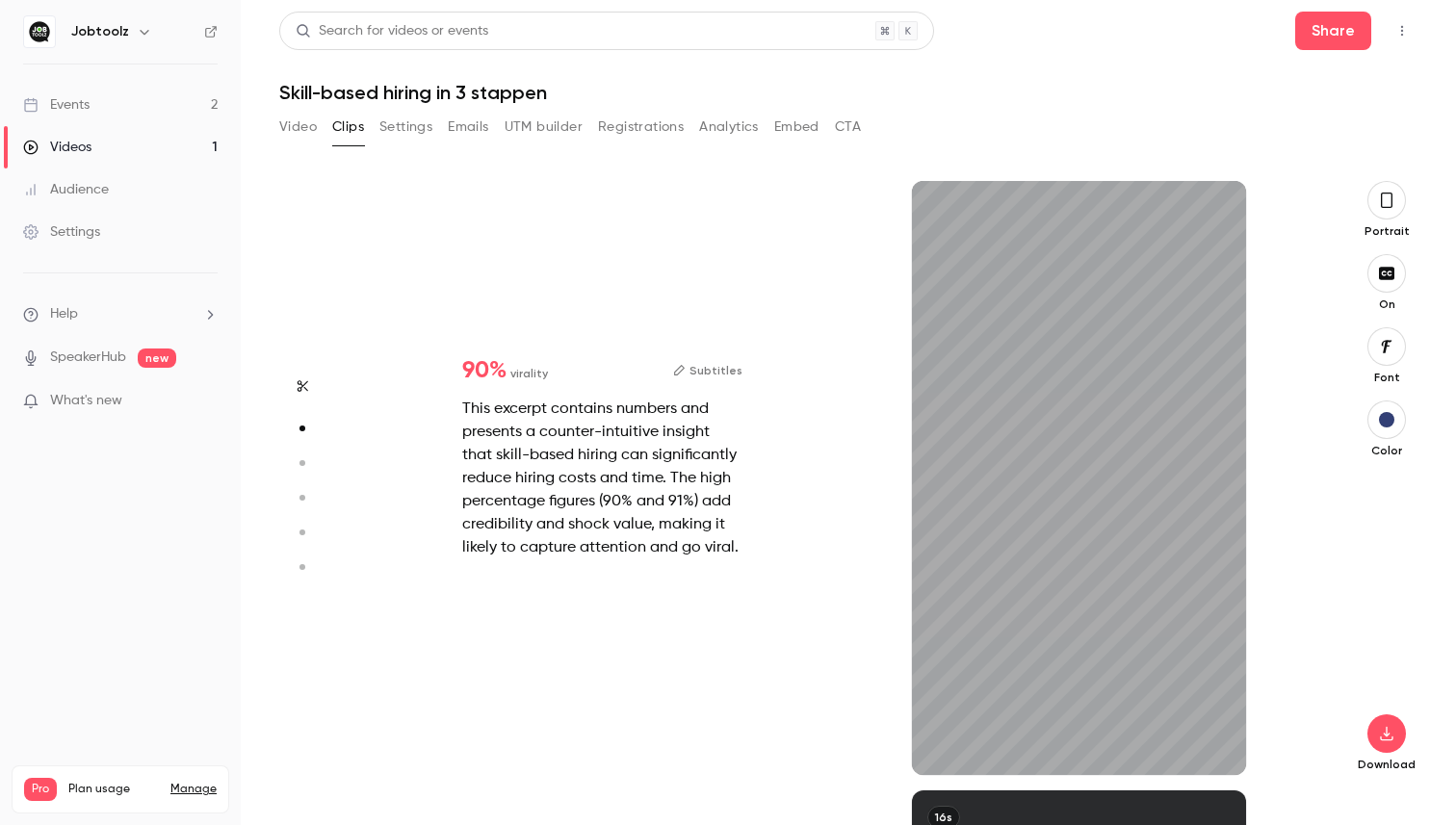
type input "*"
click at [1385, 205] on icon "button" at bounding box center [1386, 200] width 15 height 21
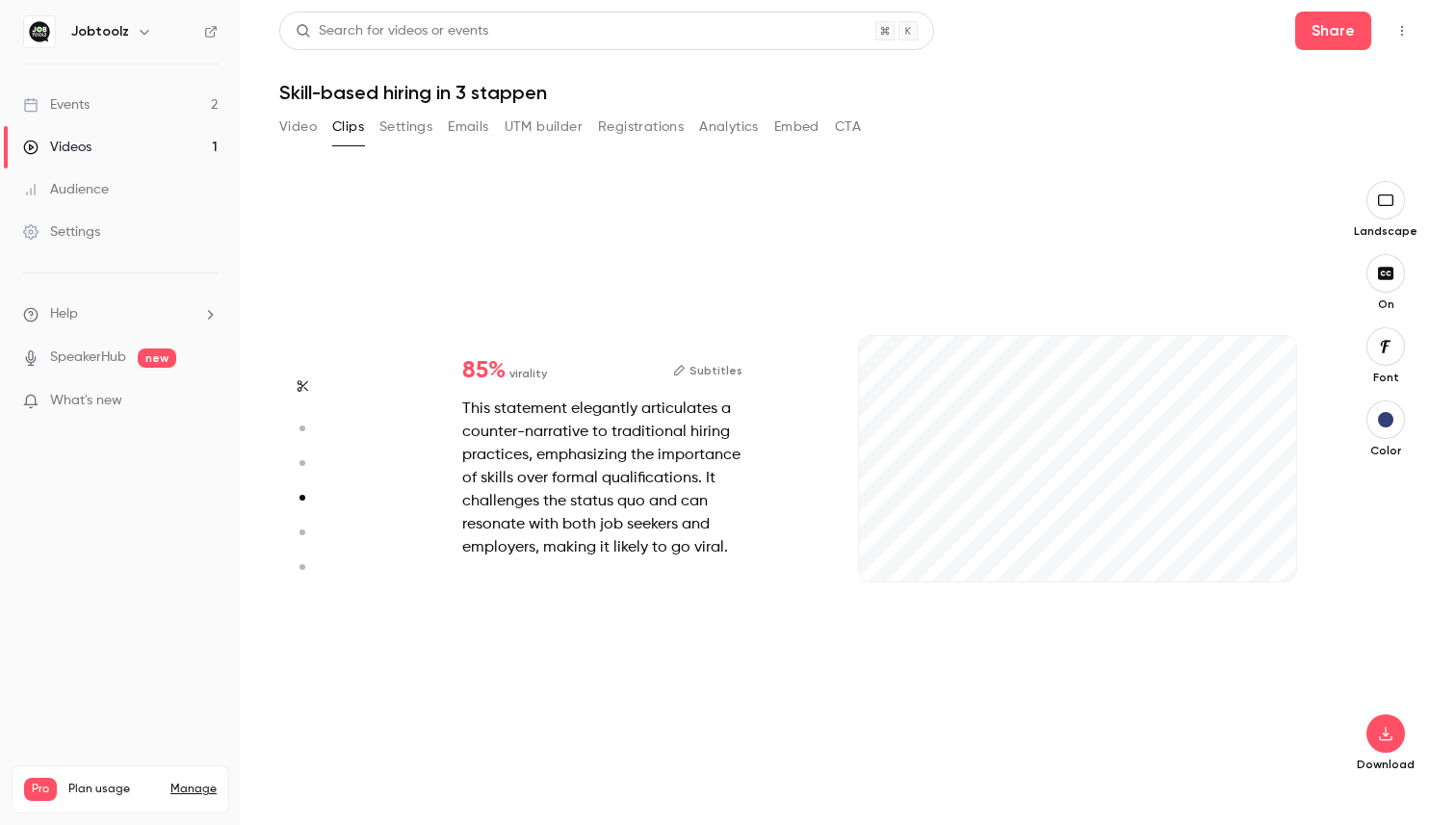
click at [1385, 205] on icon "button" at bounding box center [1385, 200] width 21 height 15
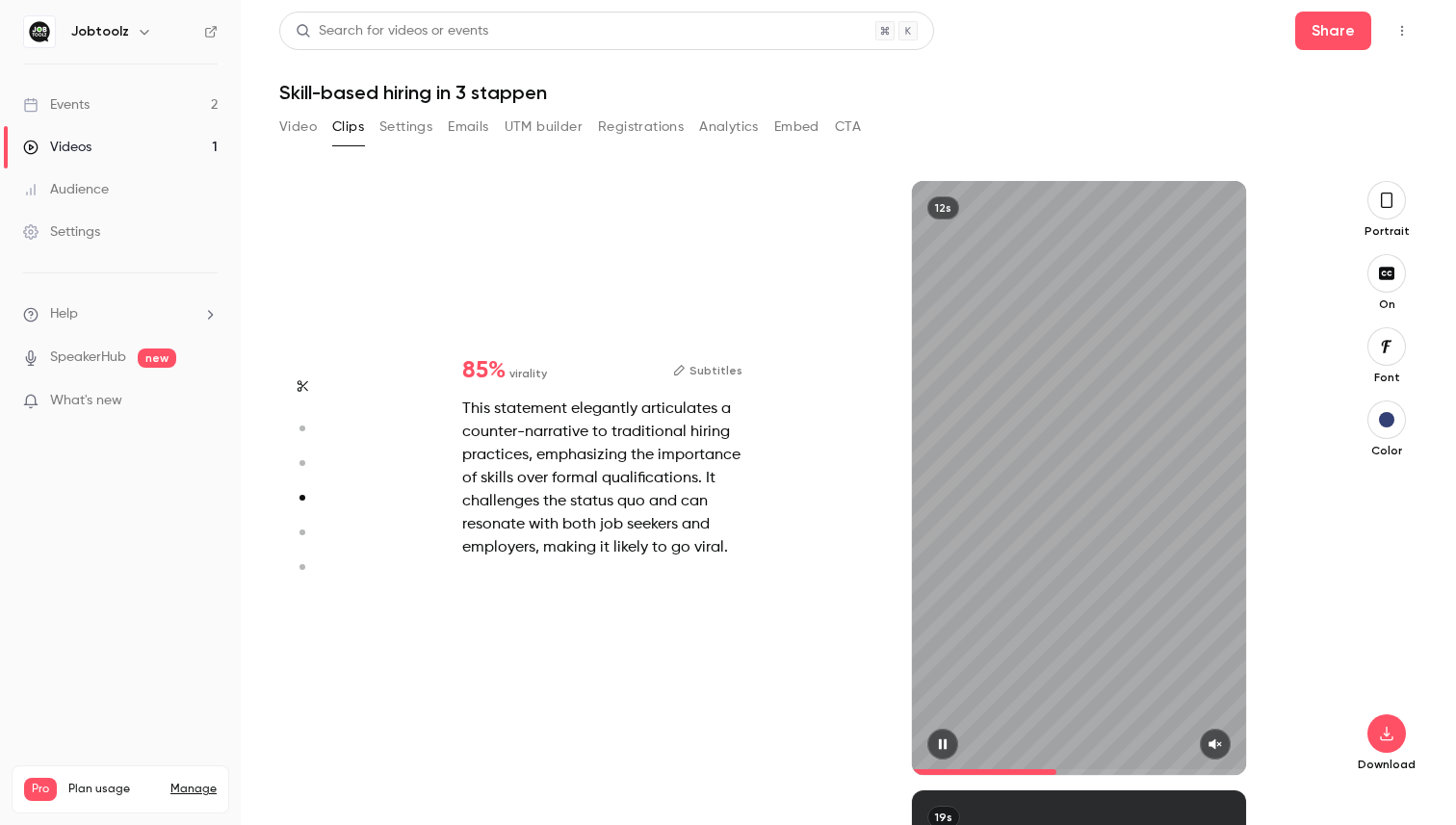
type input "*"
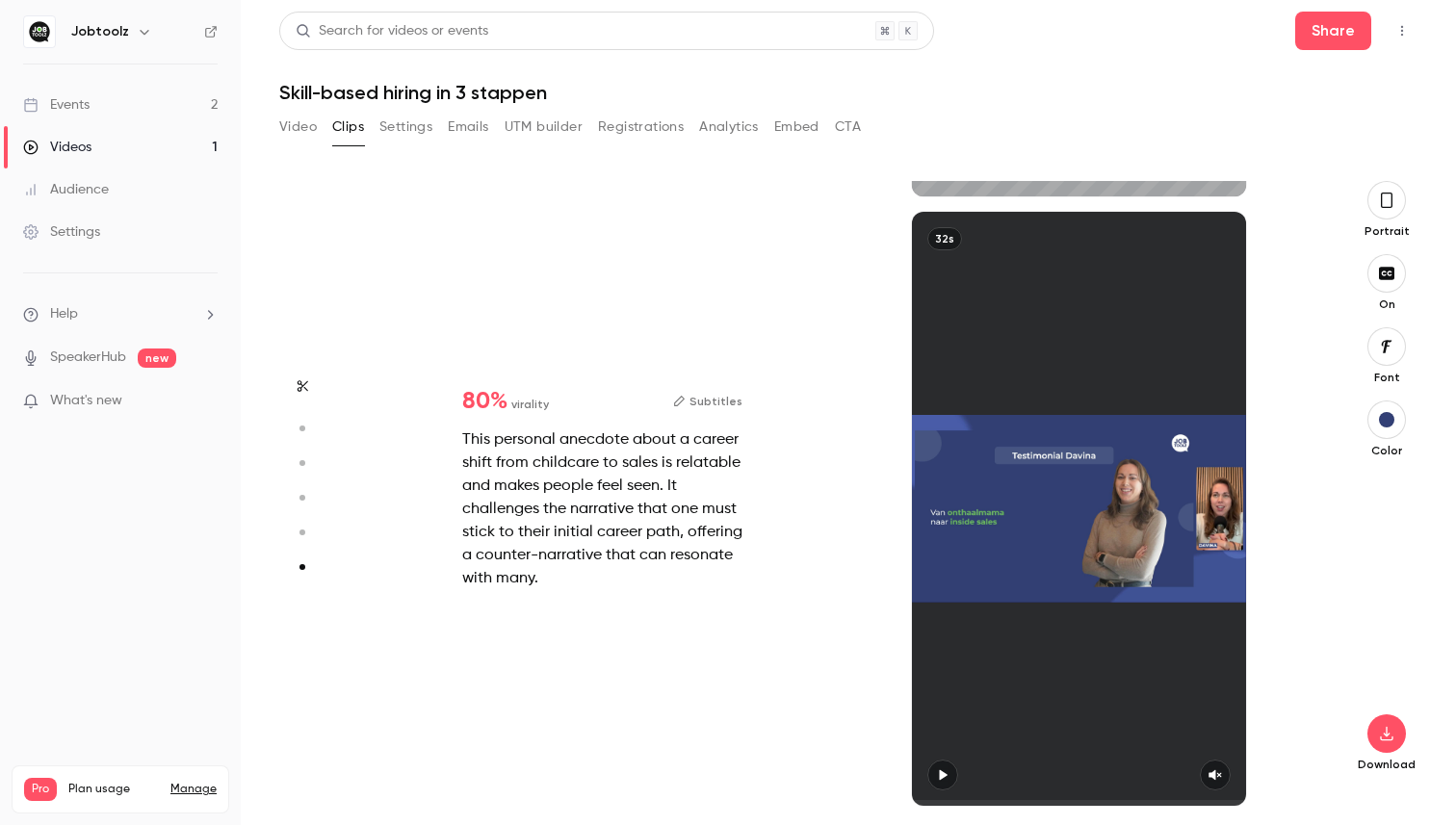
scroll to position [3016, 0]
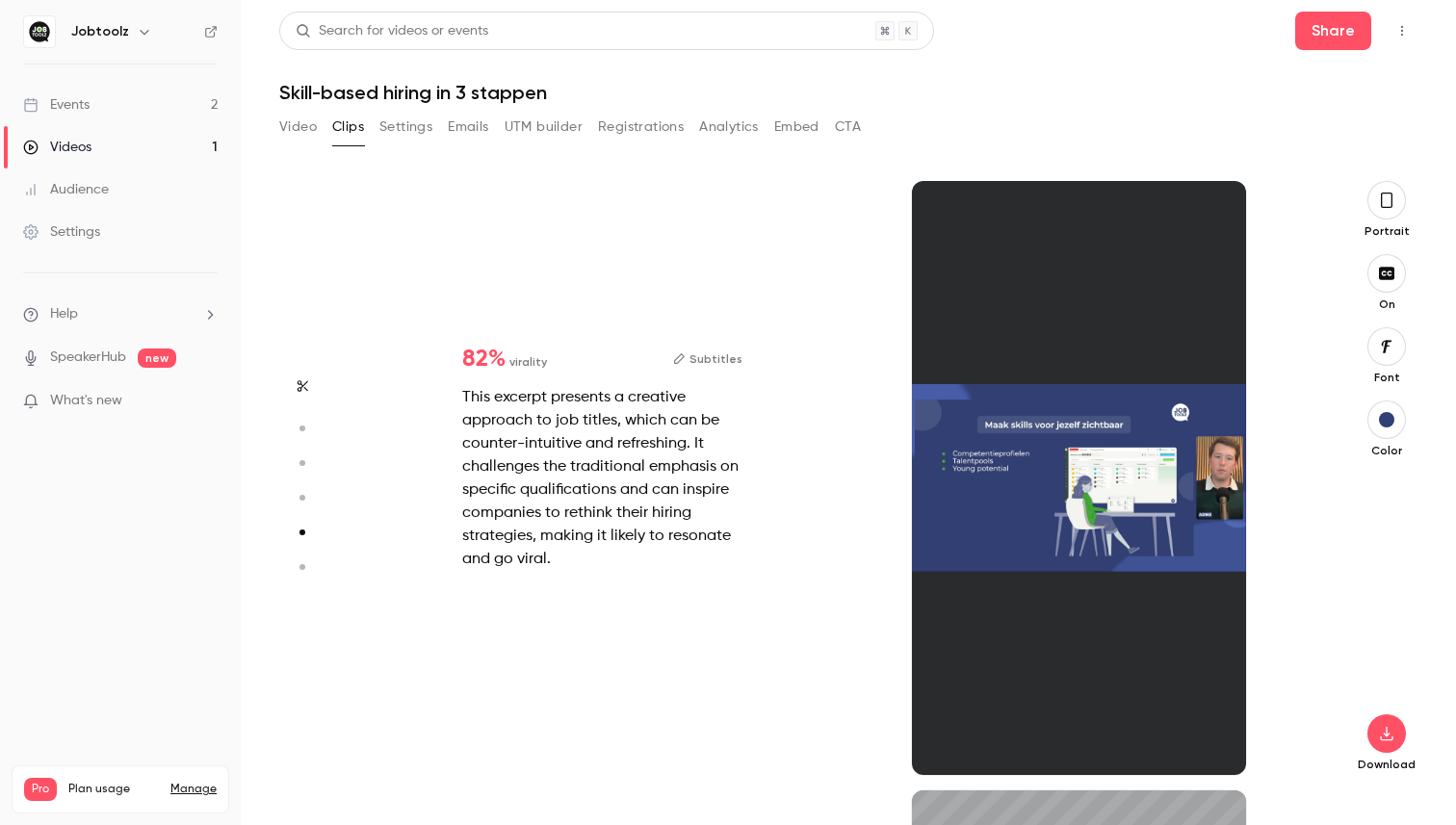
type input "*"
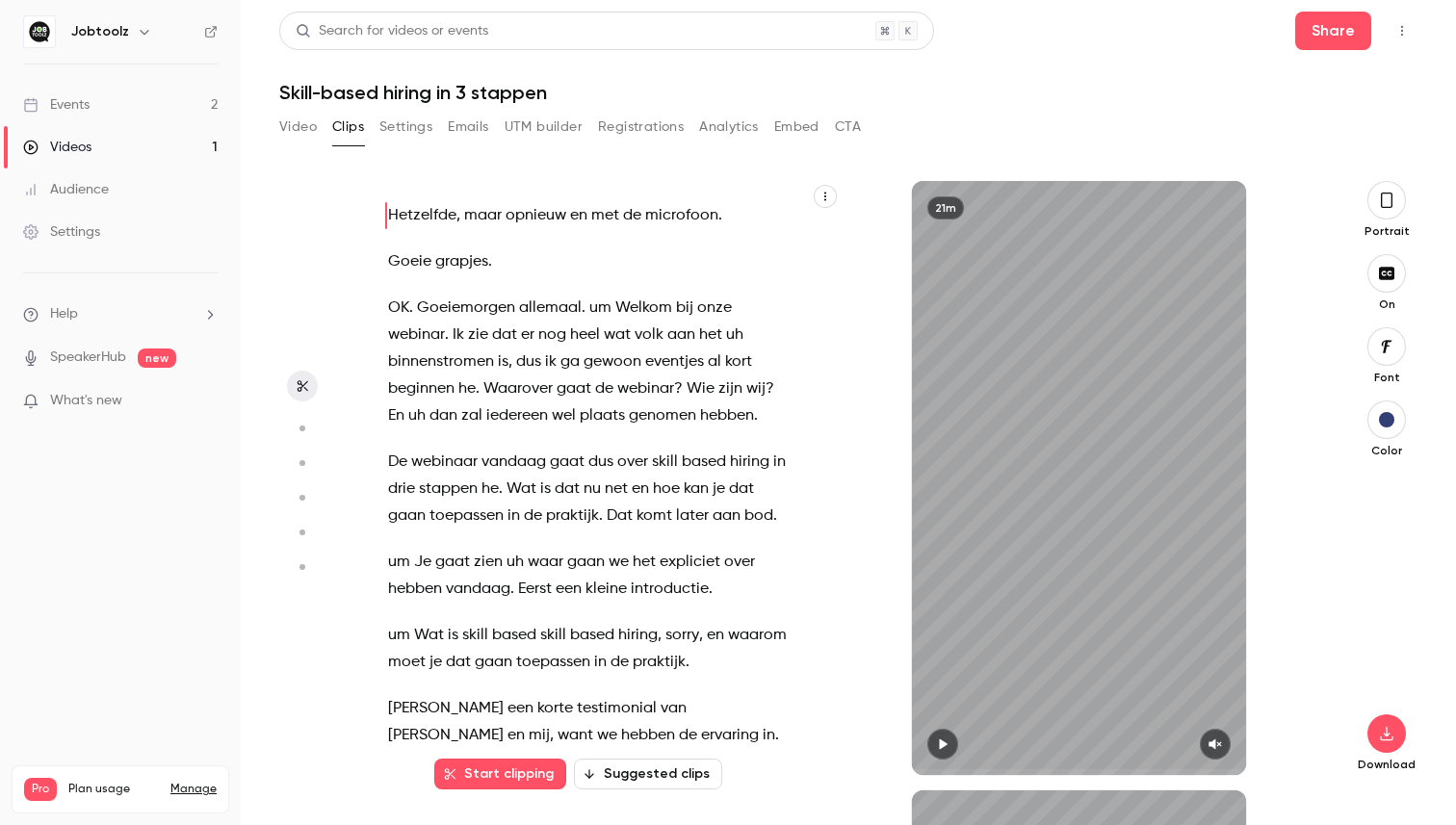
scroll to position [0, 0]
click at [395, 125] on button "Settings" at bounding box center [405, 127] width 53 height 31
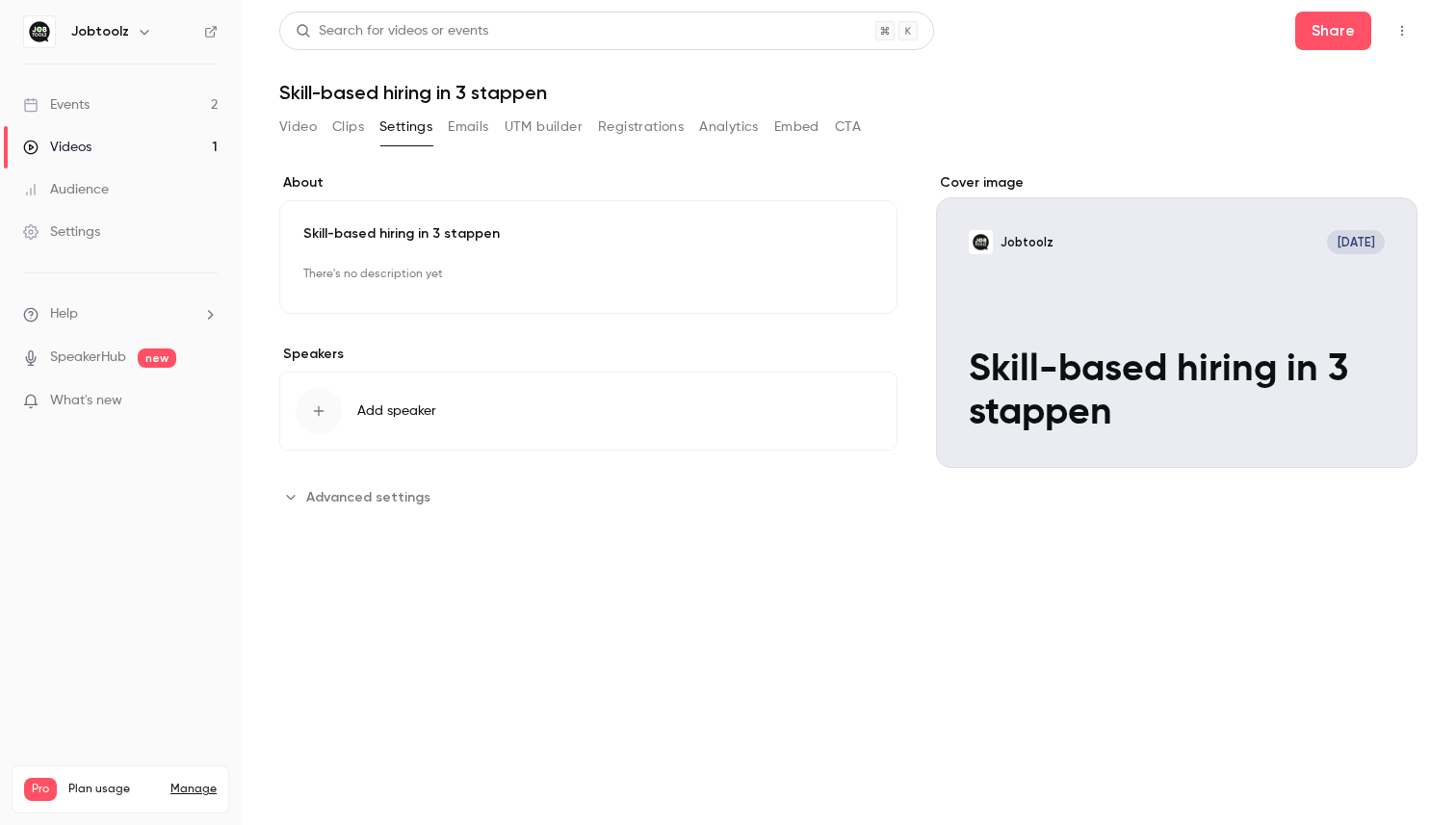
click at [58, 102] on div "Events" at bounding box center [56, 105] width 67 height 19
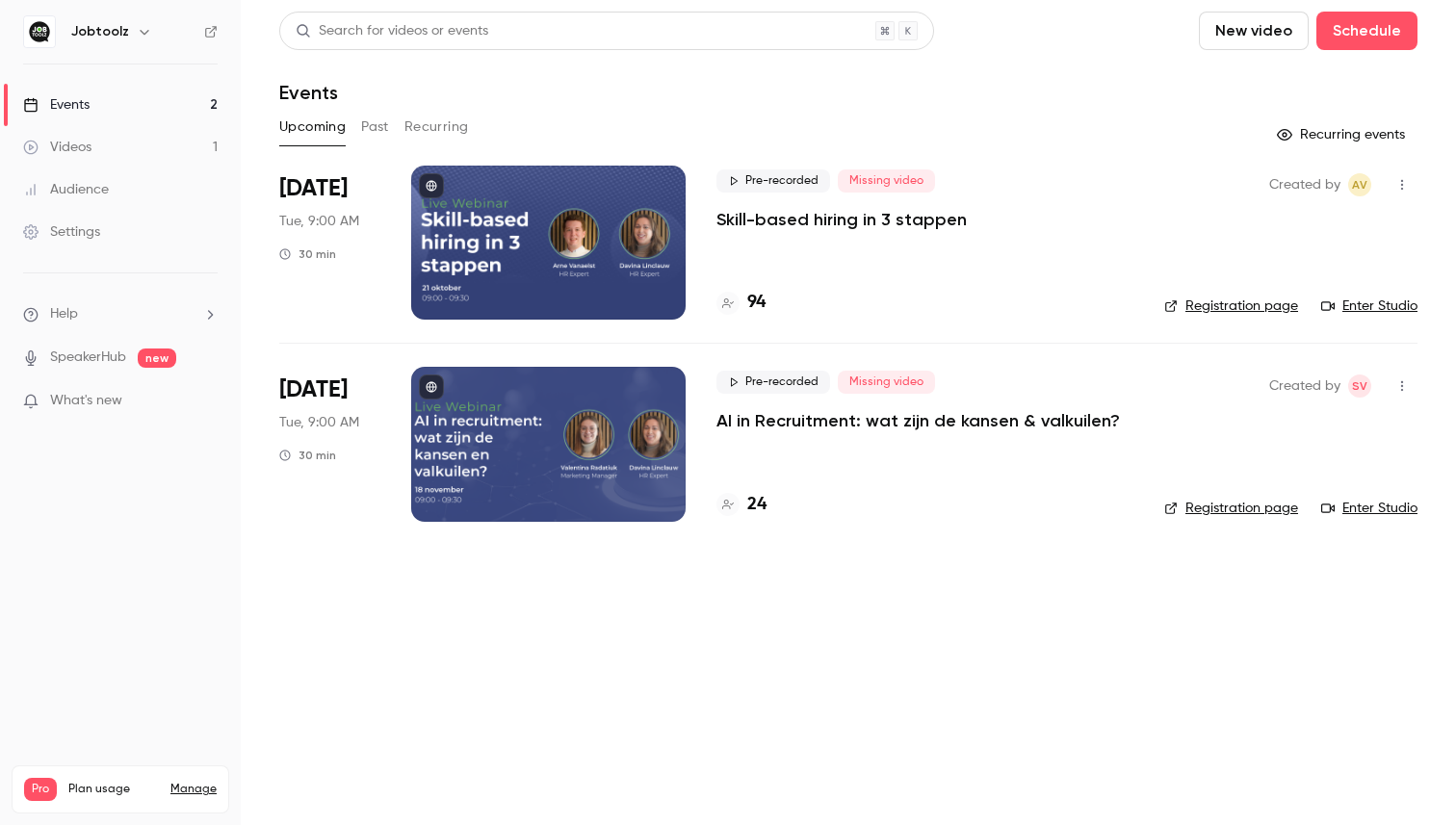
click at [316, 182] on span "[DATE]" at bounding box center [313, 189] width 69 height 31
click at [1413, 187] on button "button" at bounding box center [1401, 185] width 31 height 31
click at [929, 288] on div at bounding box center [728, 412] width 1456 height 825
click at [598, 202] on div at bounding box center [548, 242] width 274 height 154
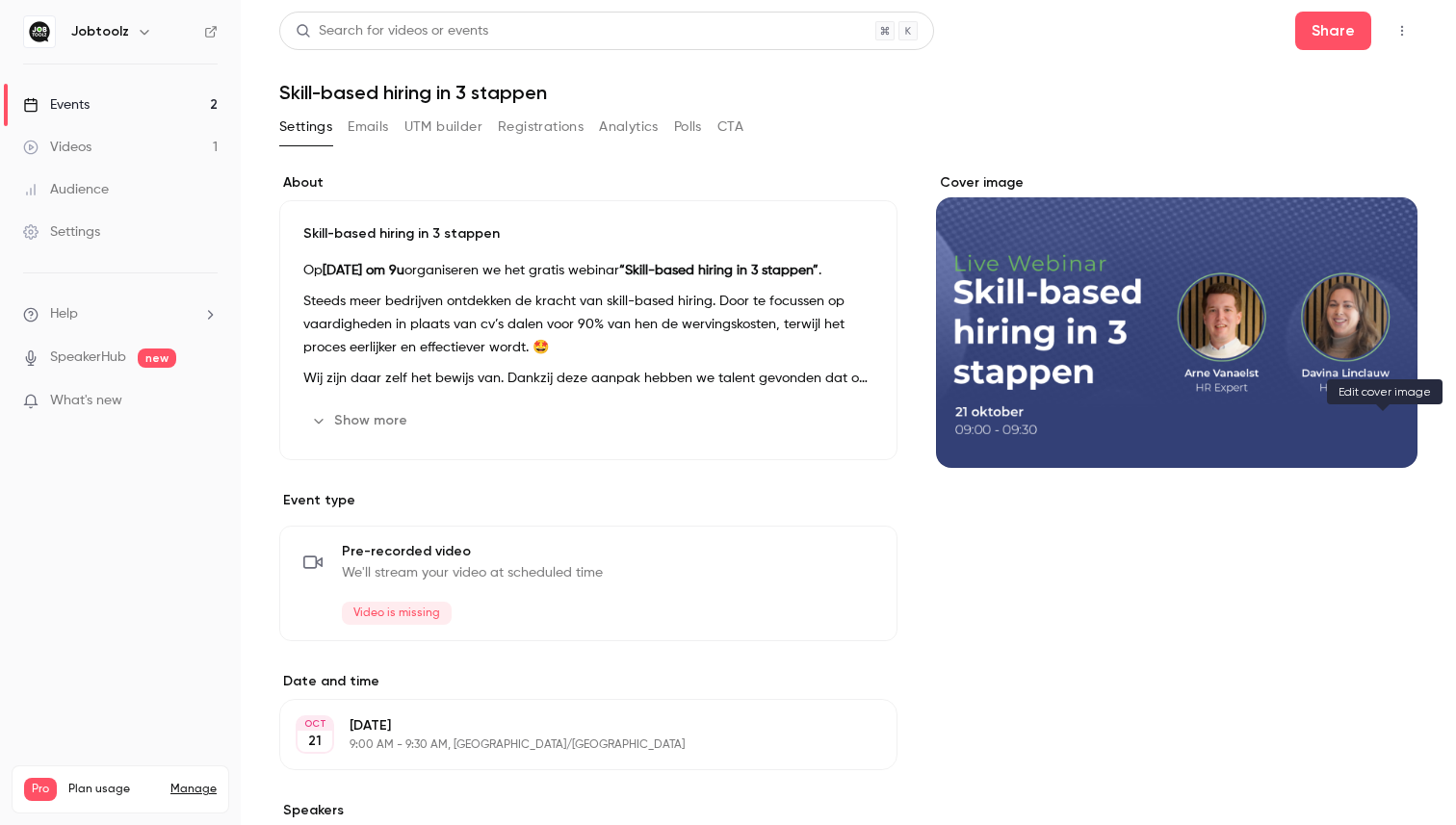
click at [1386, 434] on icon "Cover image" at bounding box center [1382, 432] width 21 height 15
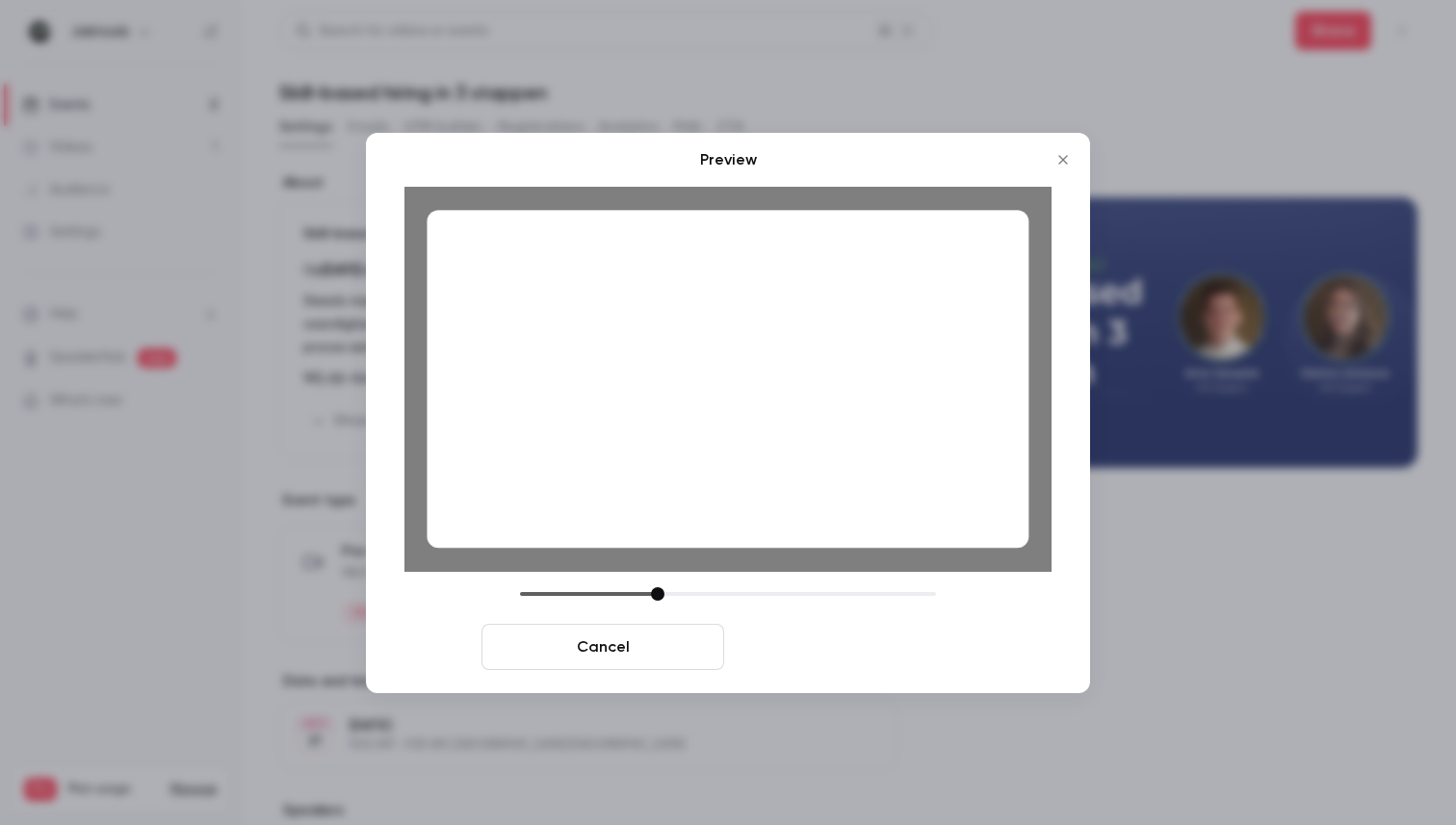
click at [859, 647] on button "Save cover" at bounding box center [852, 646] width 243 height 46
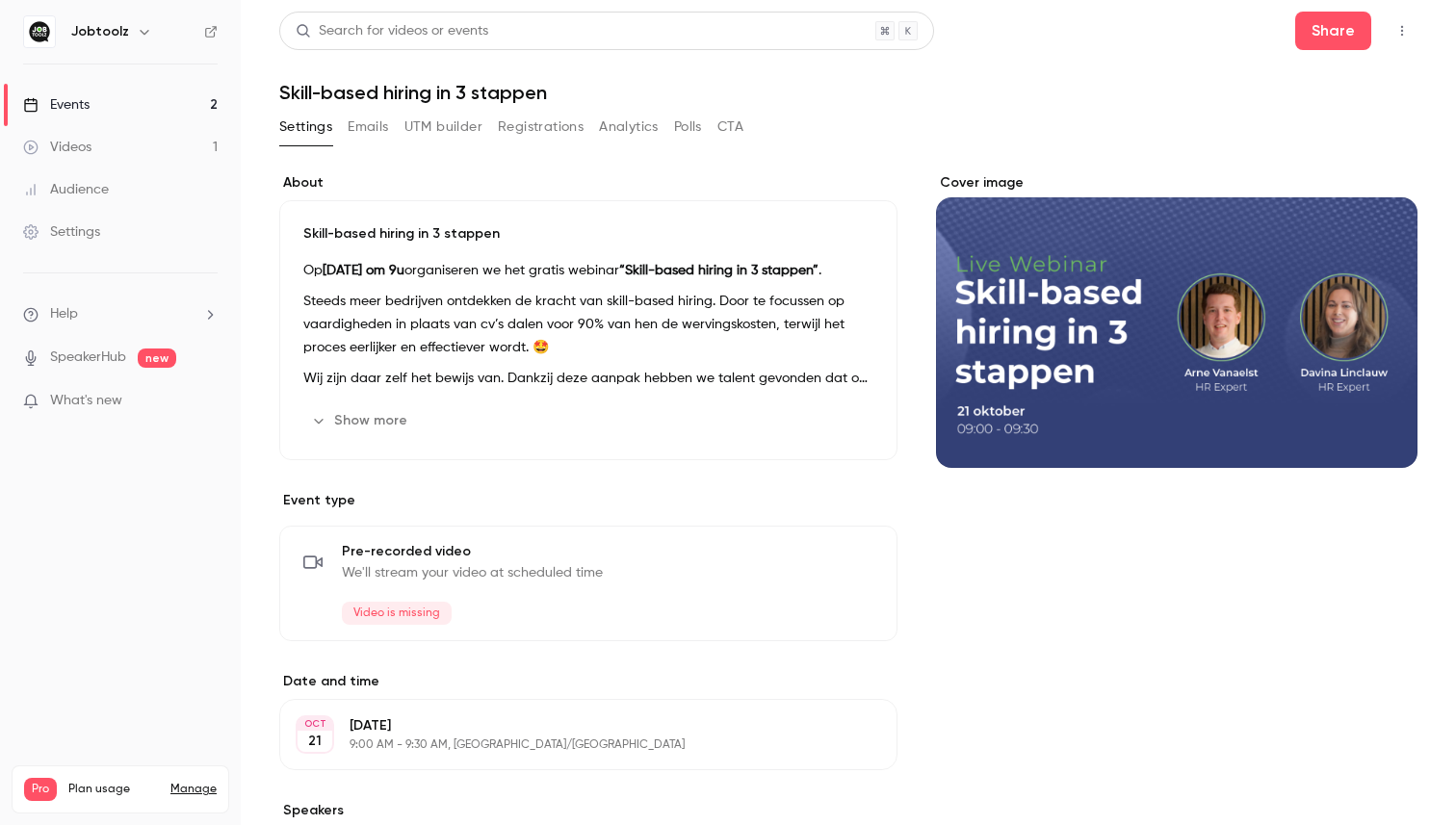
click at [137, 91] on link "Events 2" at bounding box center [120, 105] width 241 height 42
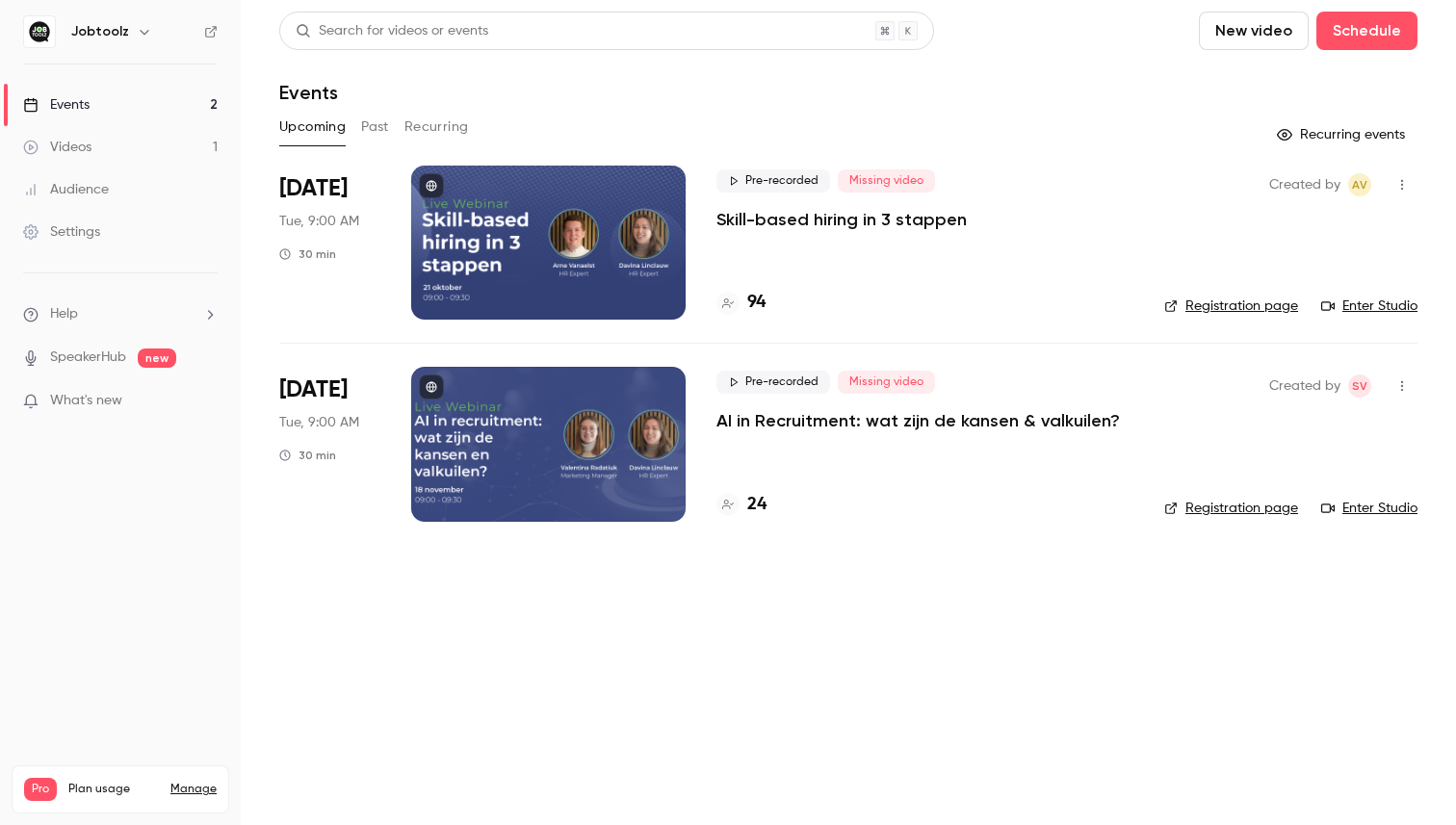
click at [529, 273] on div at bounding box center [548, 242] width 274 height 154
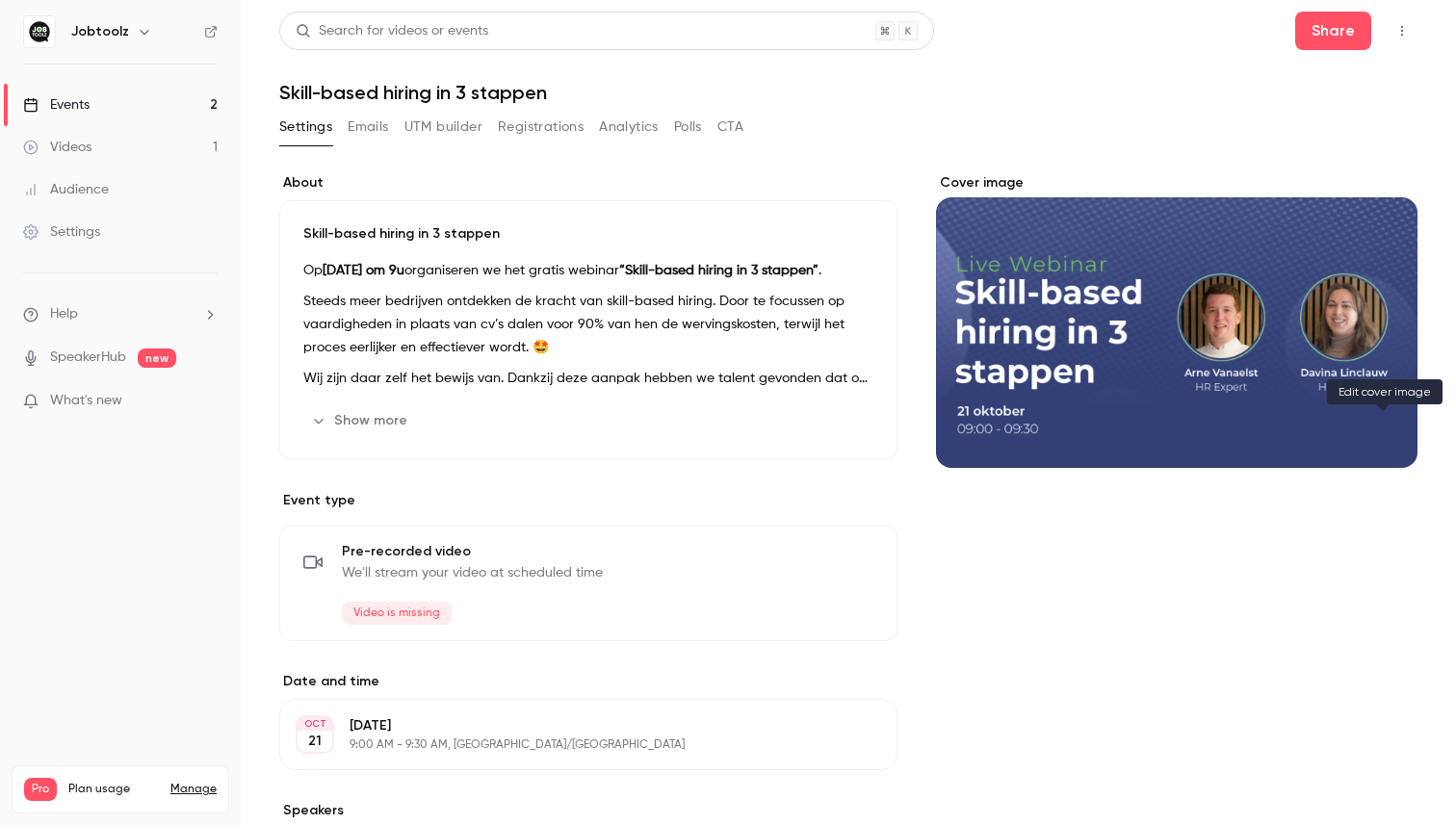
click at [1379, 427] on icon "Cover image" at bounding box center [1382, 432] width 21 height 15
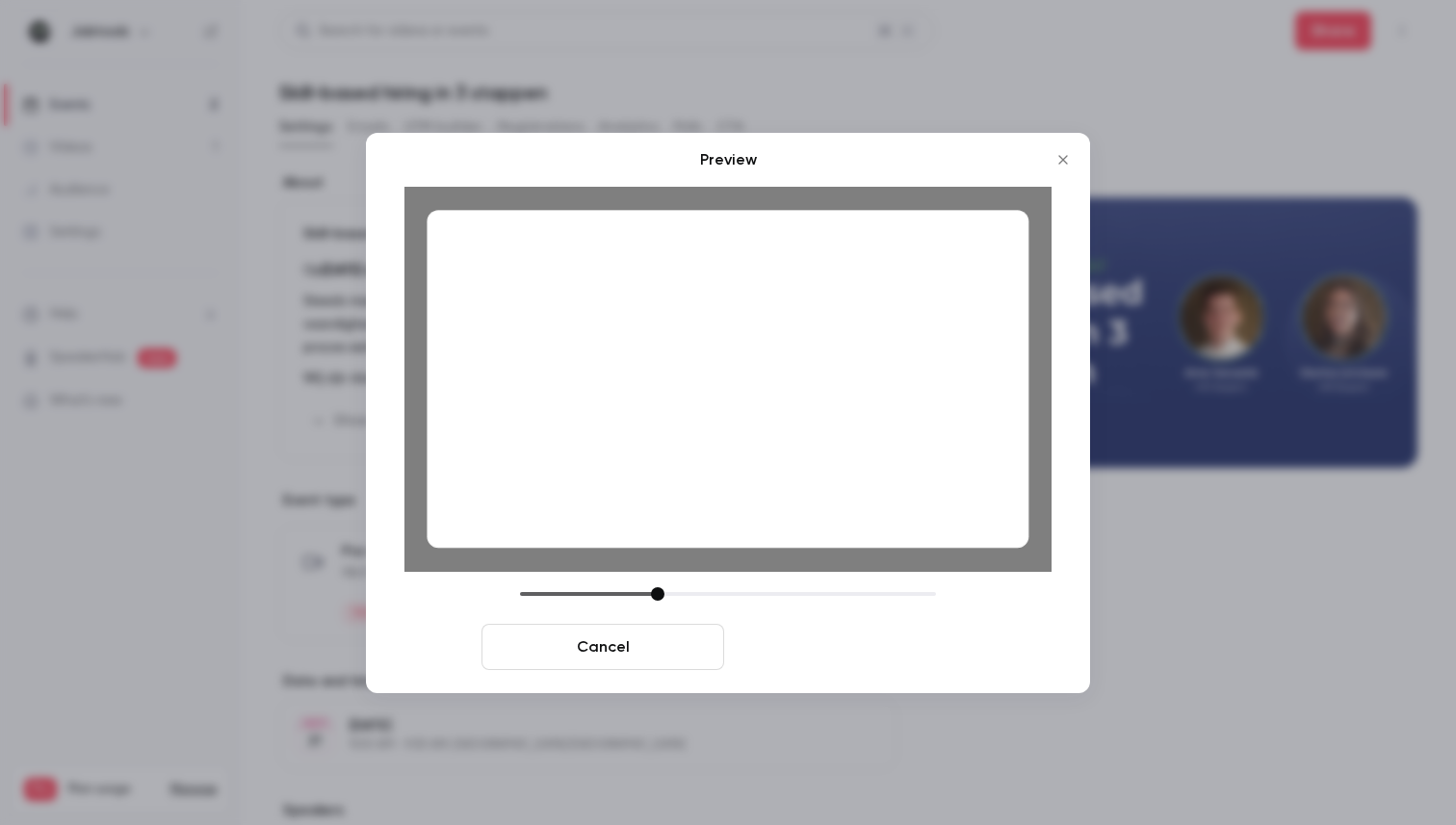
click at [922, 656] on button "Save cover" at bounding box center [852, 646] width 243 height 46
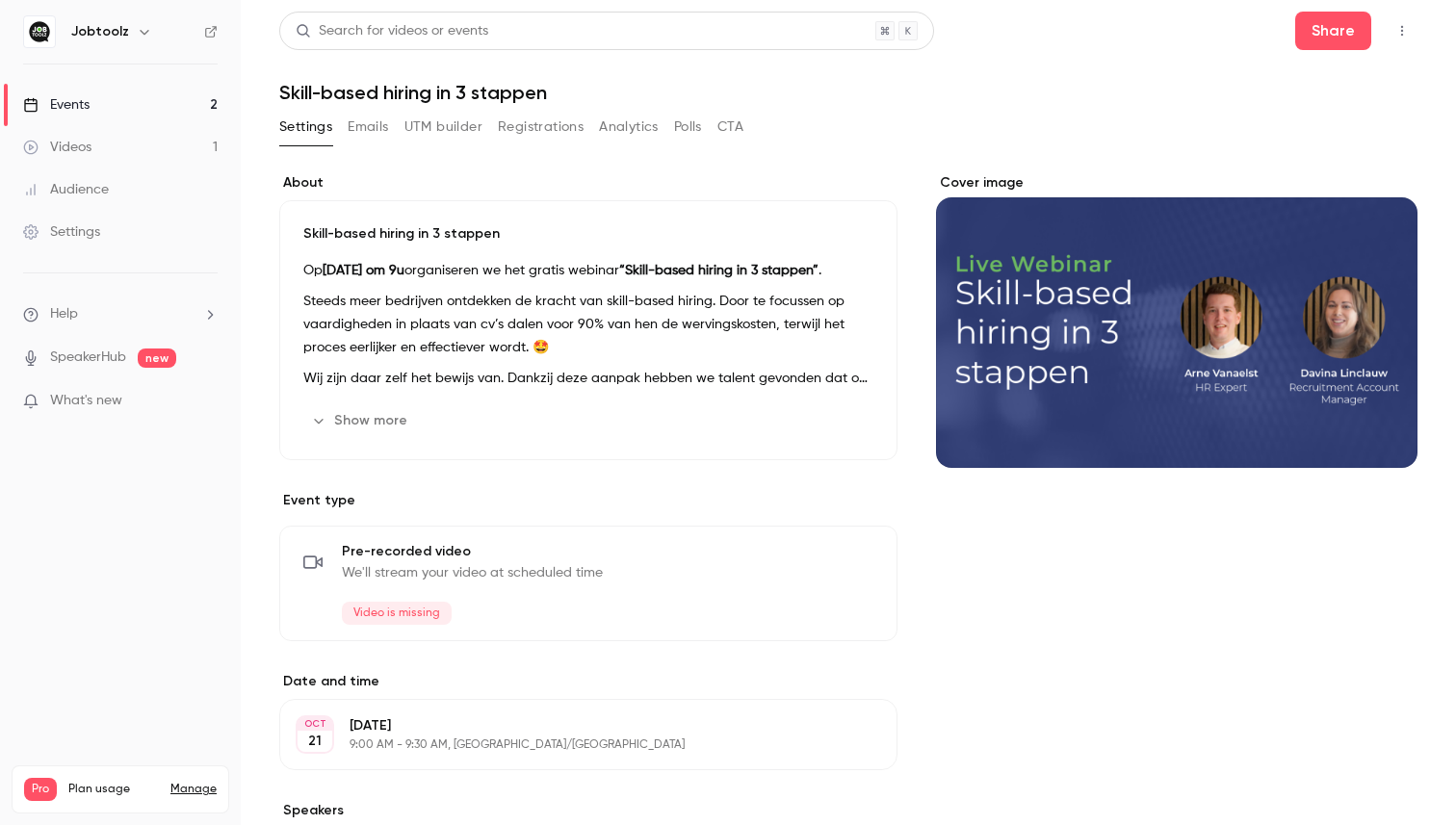
click at [302, 128] on button "Settings" at bounding box center [305, 127] width 53 height 31
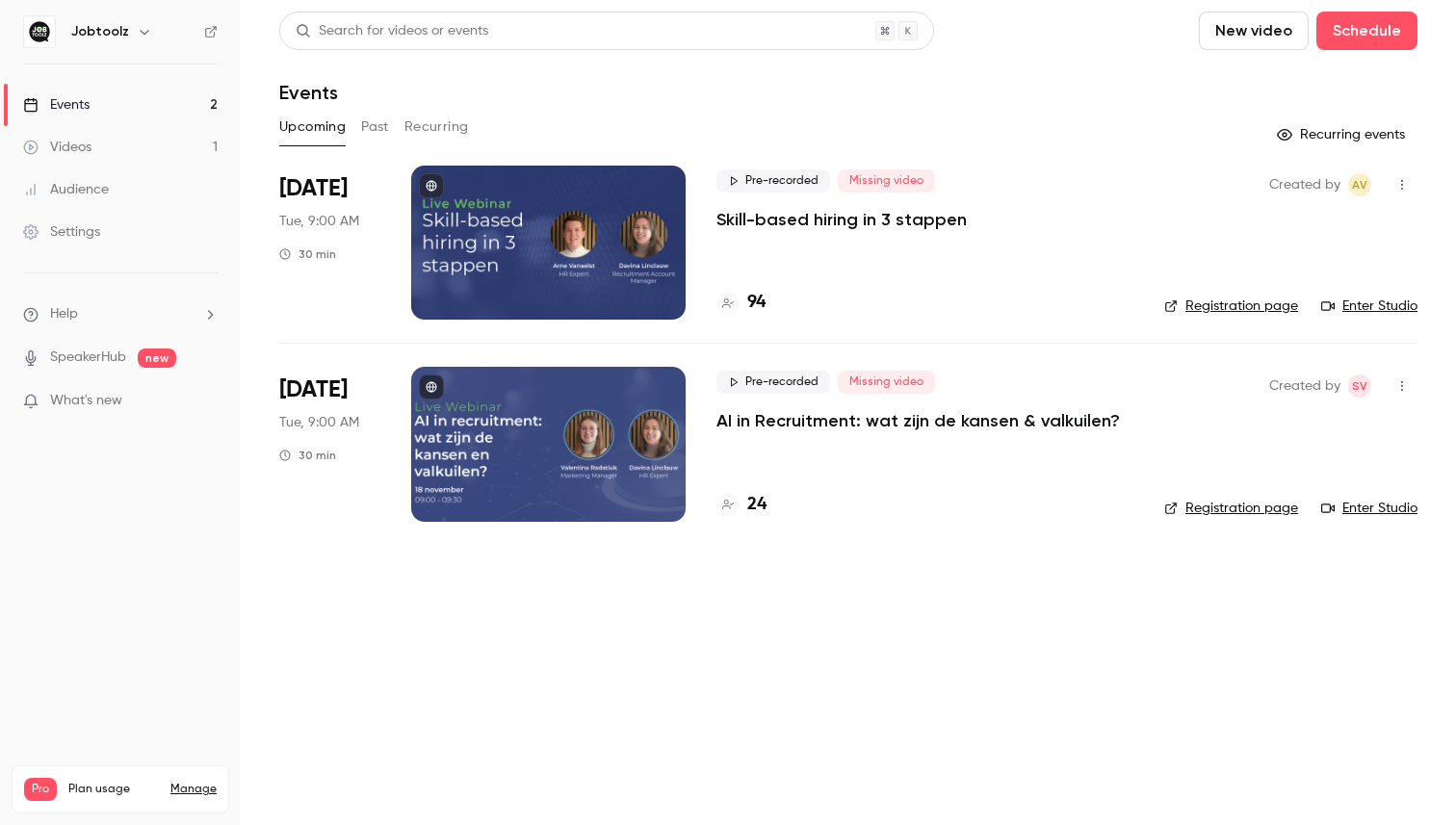
click at [616, 267] on div at bounding box center [548, 242] width 274 height 154
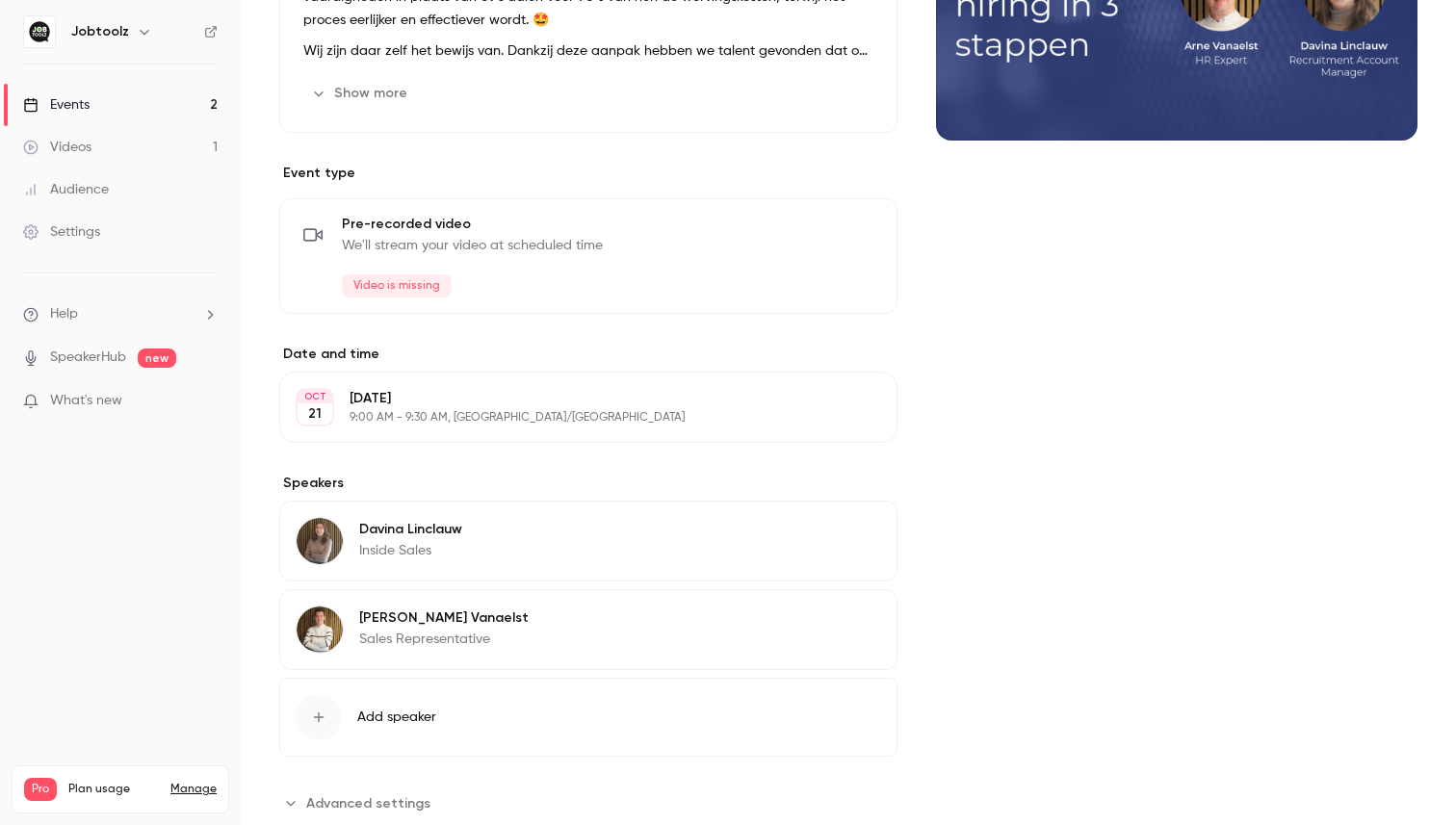
scroll to position [378, 0]
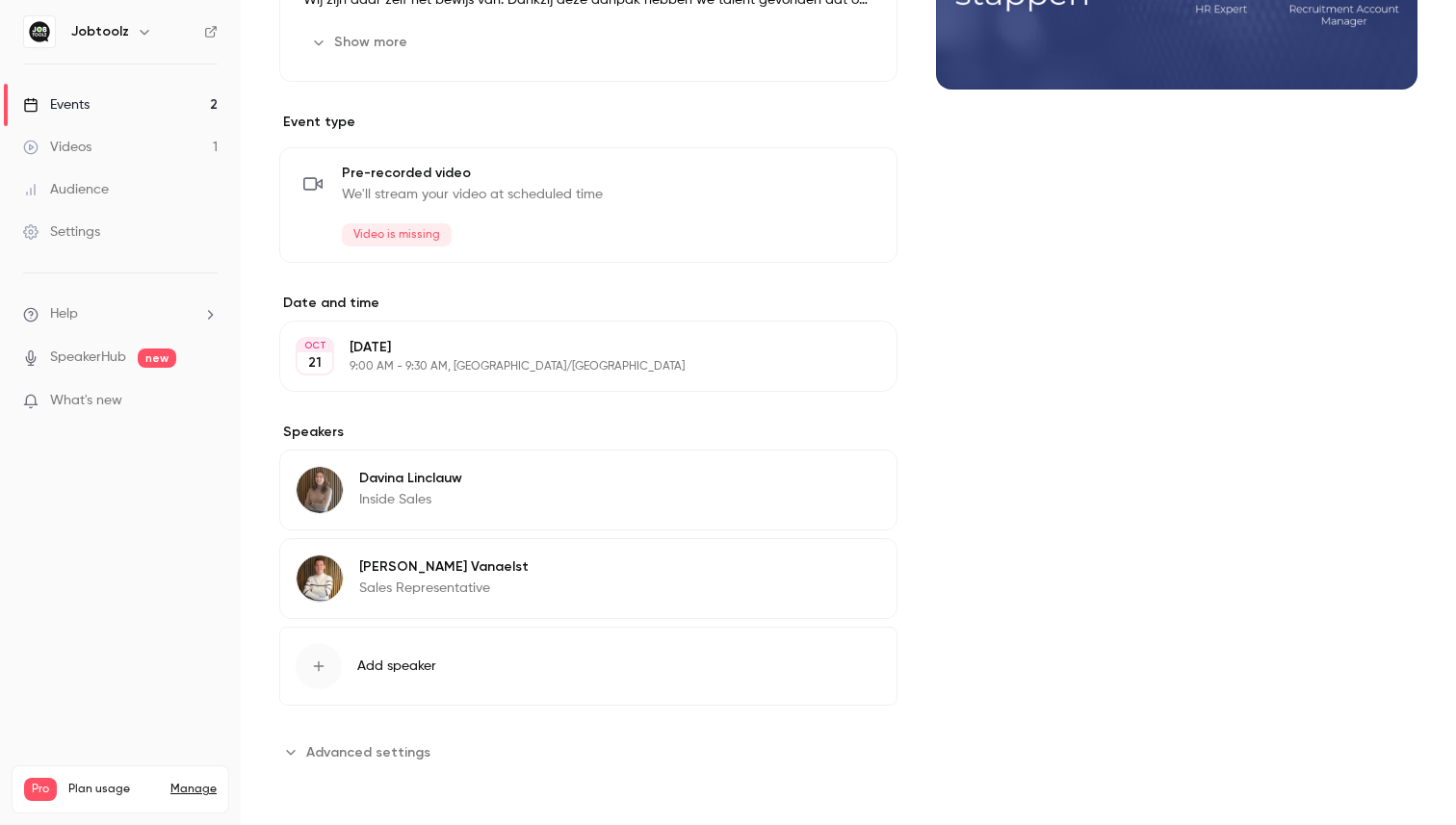
click at [451, 159] on div "Pre-recorded video We'll stream your video at scheduled time Edit Video is miss…" at bounding box center [588, 206] width 618 height 116
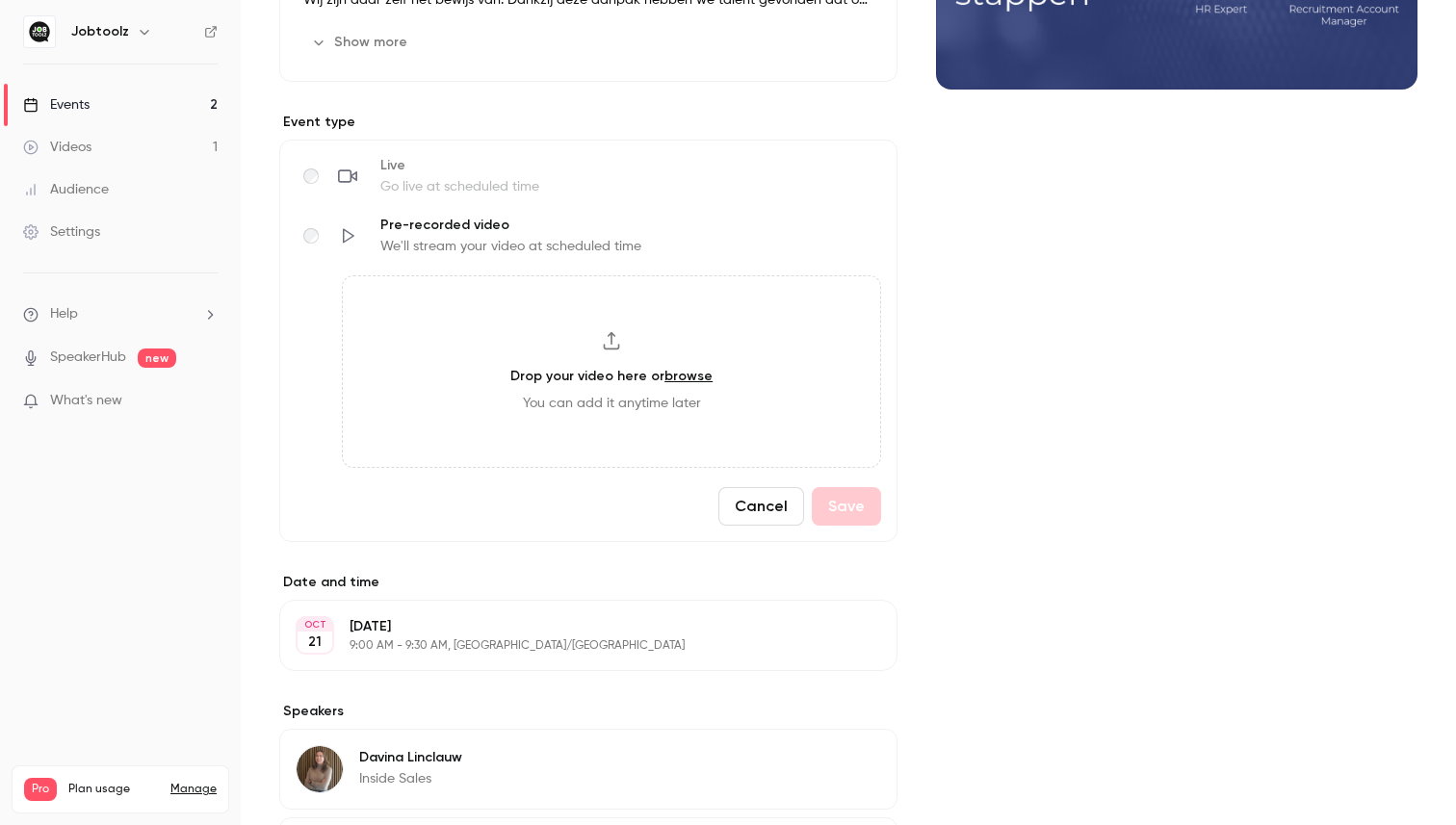
click at [311, 165] on label "Live Go live at scheduled time" at bounding box center [421, 176] width 236 height 41
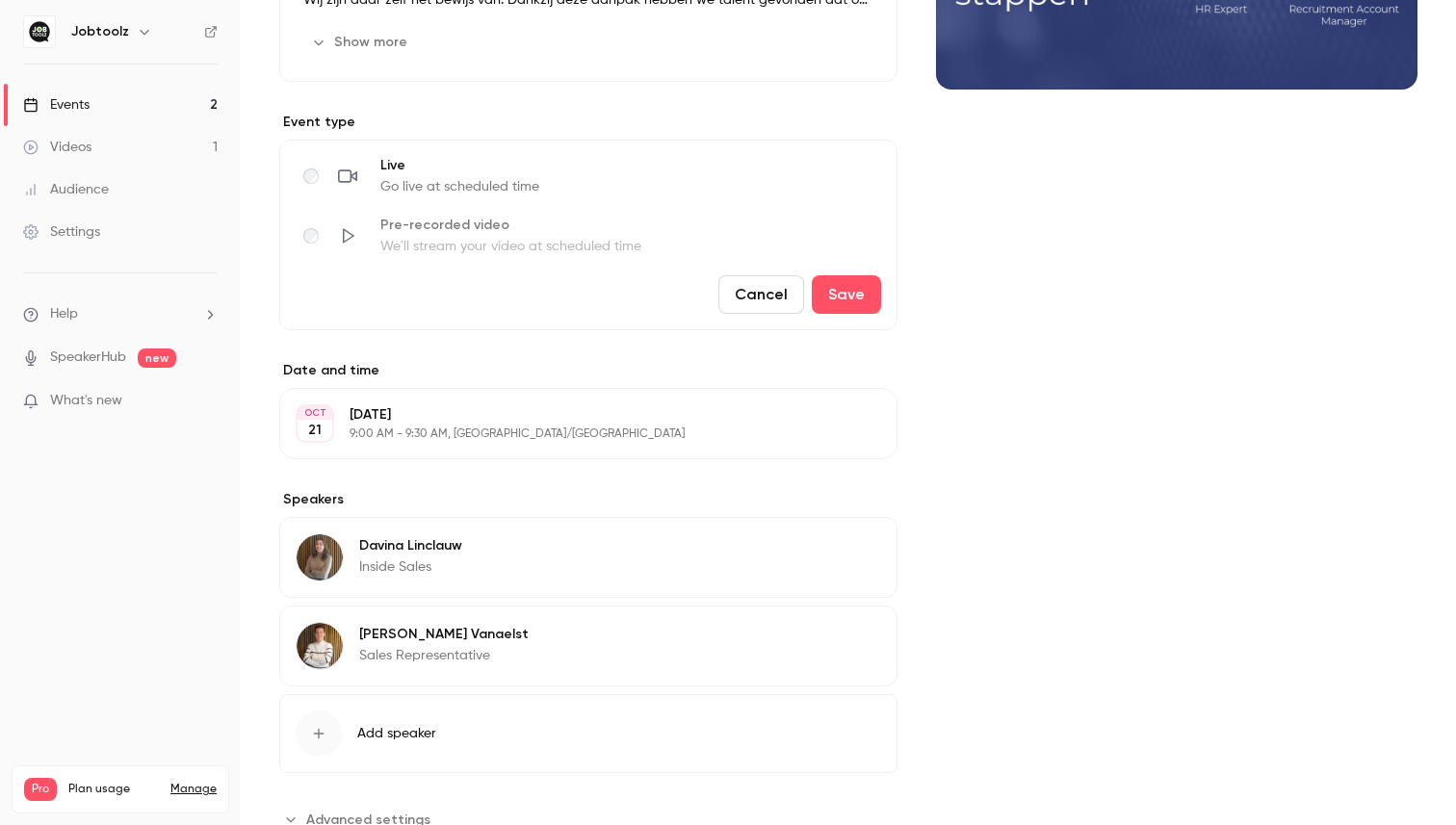
click at [736, 297] on button "Cancel" at bounding box center [761, 294] width 86 height 39
